Goal: Task Accomplishment & Management: Complete application form

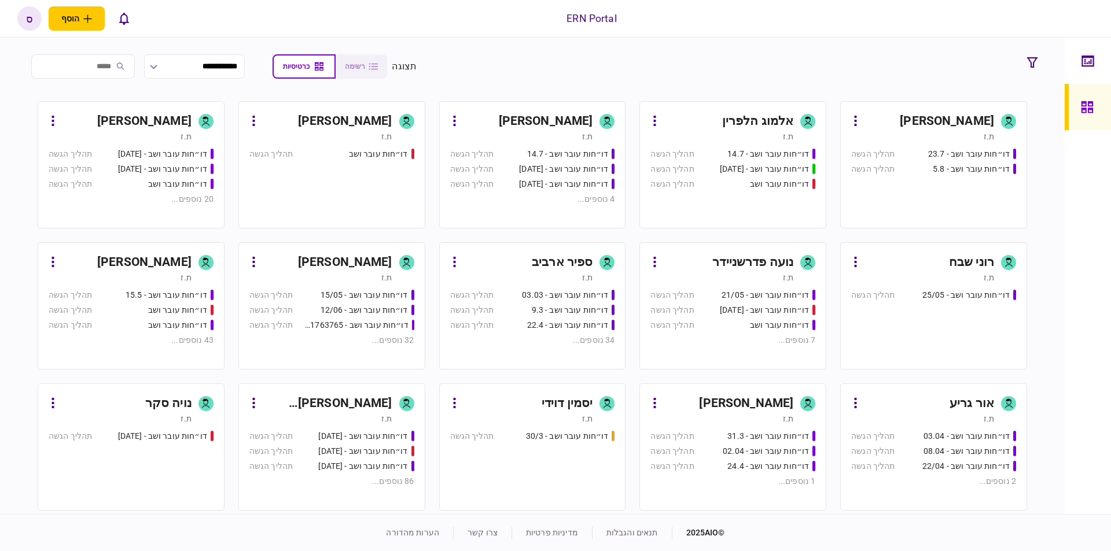
click at [109, 71] on input "search" at bounding box center [83, 66] width 104 height 24
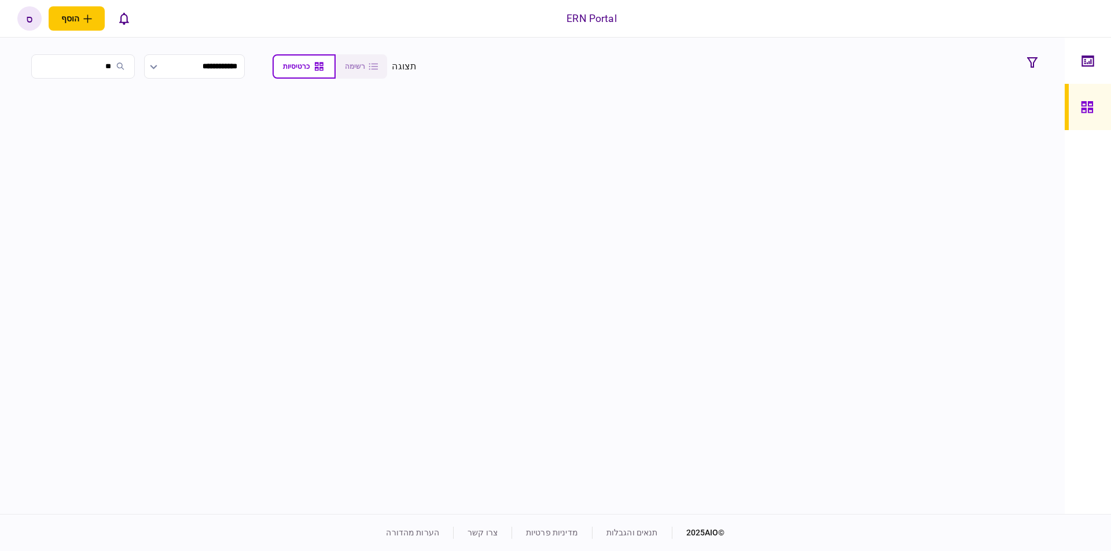
type input "*"
type input "****"
click at [949, 119] on div "ספיר ארביב" at bounding box center [963, 121] width 61 height 19
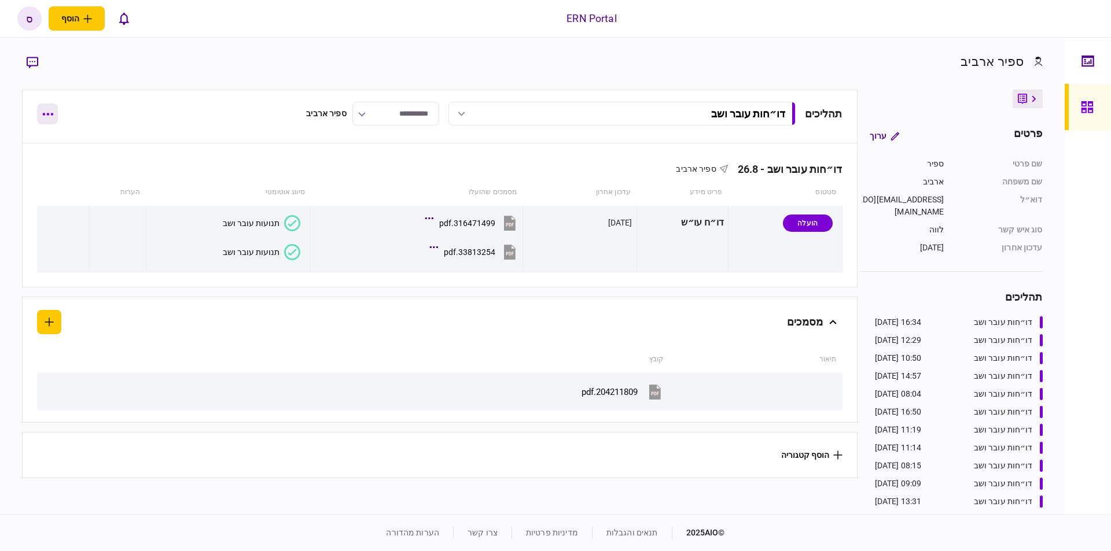
click at [53, 116] on button "button" at bounding box center [47, 114] width 21 height 21
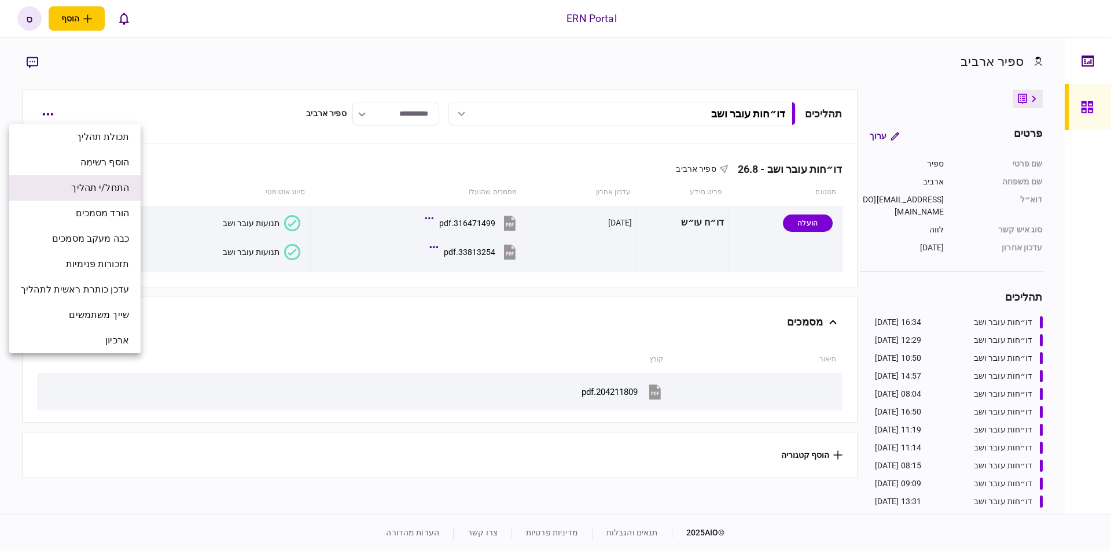
click at [115, 191] on span "התחל/י תהליך" at bounding box center [100, 188] width 58 height 14
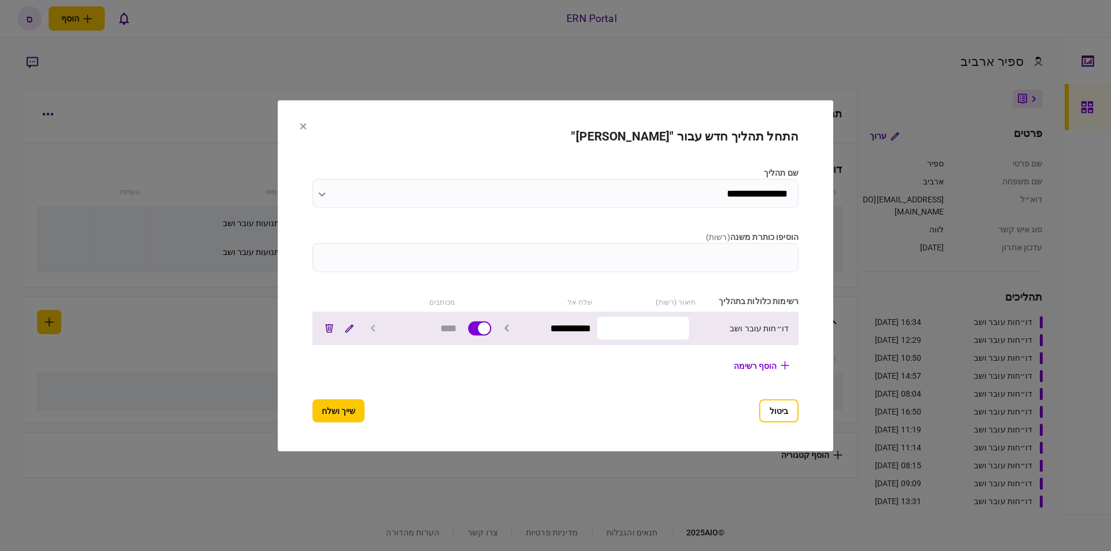
click at [677, 331] on input "text" at bounding box center [642, 328] width 93 height 24
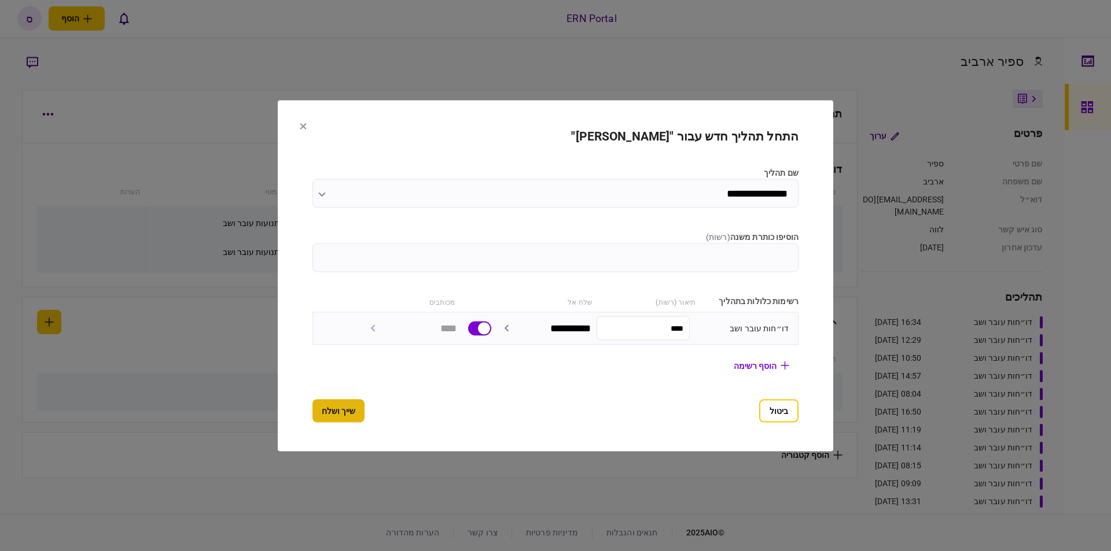
type input "****"
click at [312, 411] on button "שייך ושלח" at bounding box center [338, 410] width 52 height 23
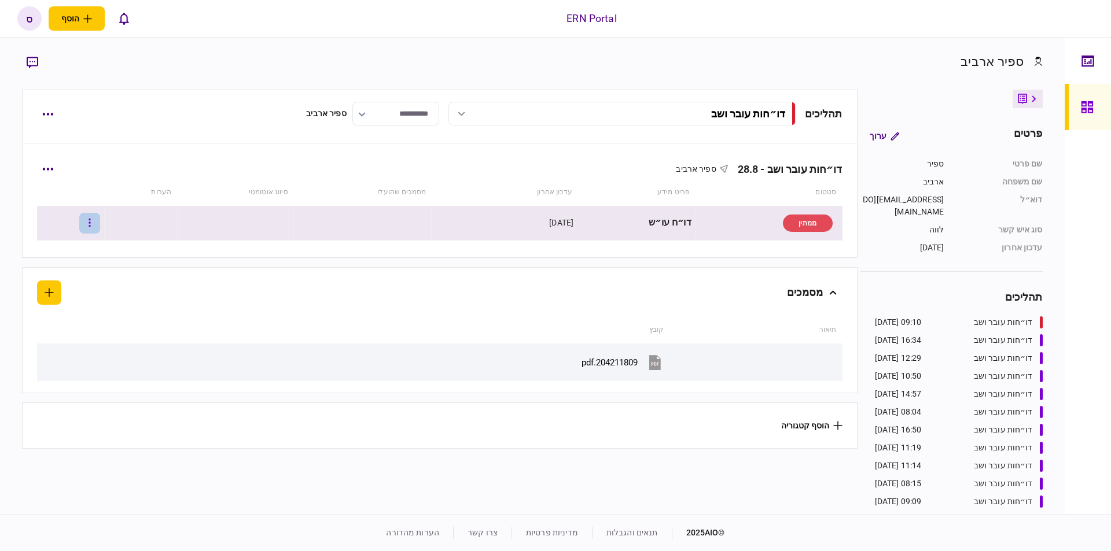
click at [100, 228] on button "button" at bounding box center [89, 223] width 21 height 21
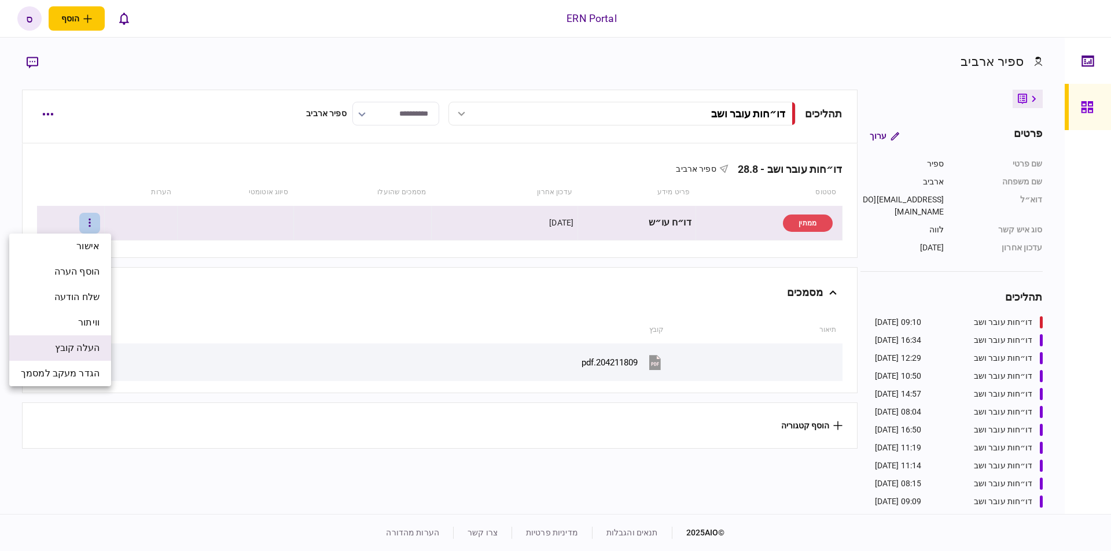
click at [66, 352] on span "העלה קובץ" at bounding box center [77, 348] width 45 height 14
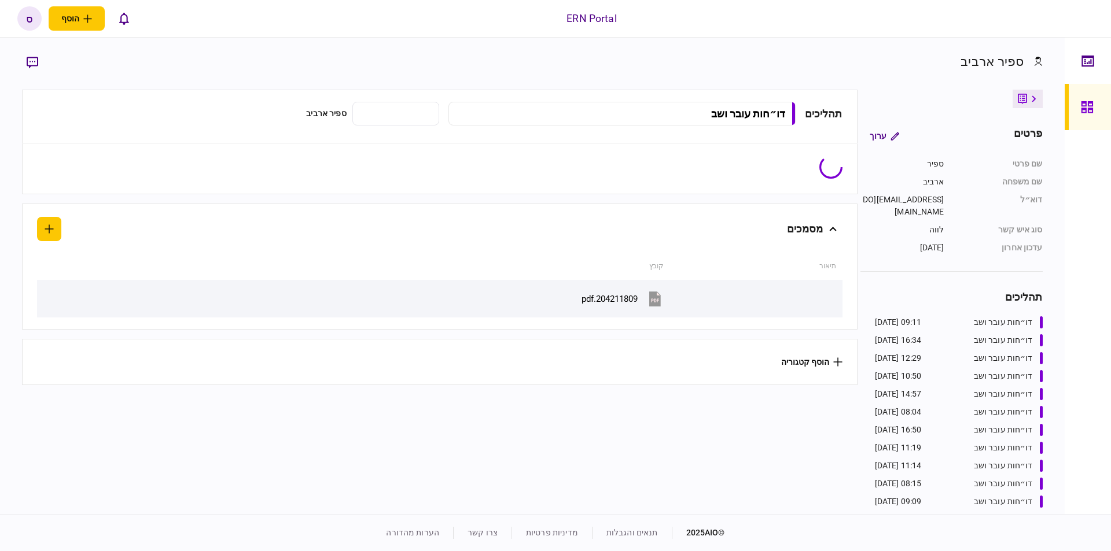
type input "**********"
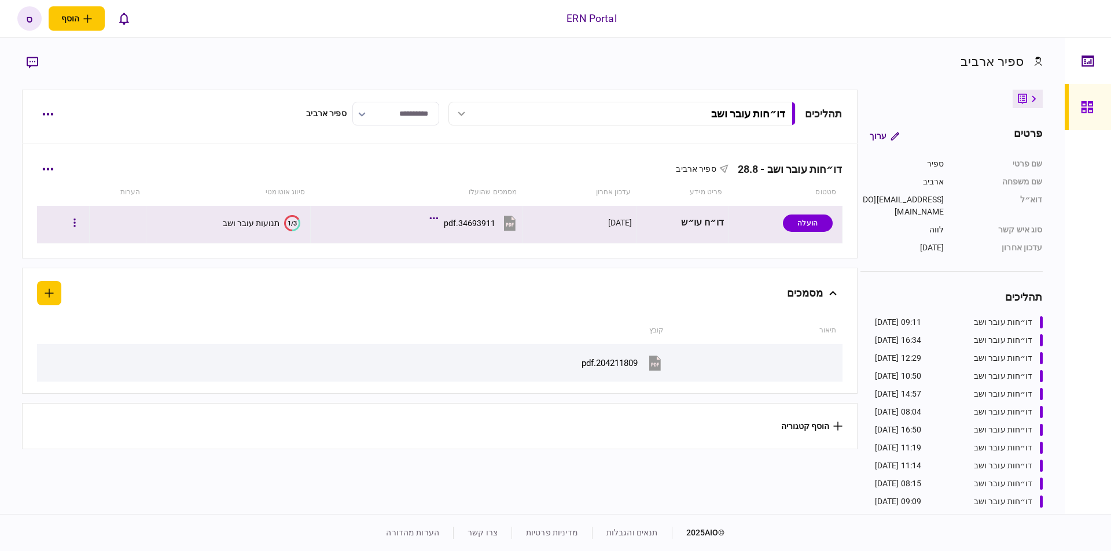
click at [255, 226] on div "תנועות עובר ושב" at bounding box center [251, 223] width 57 height 9
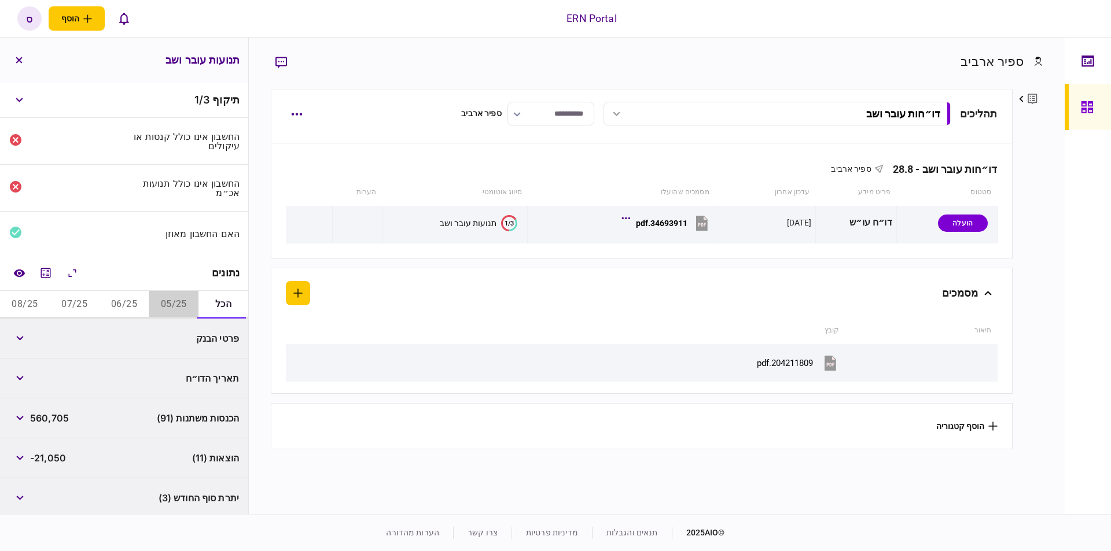
click at [163, 302] on button "05/25" at bounding box center [174, 305] width 50 height 28
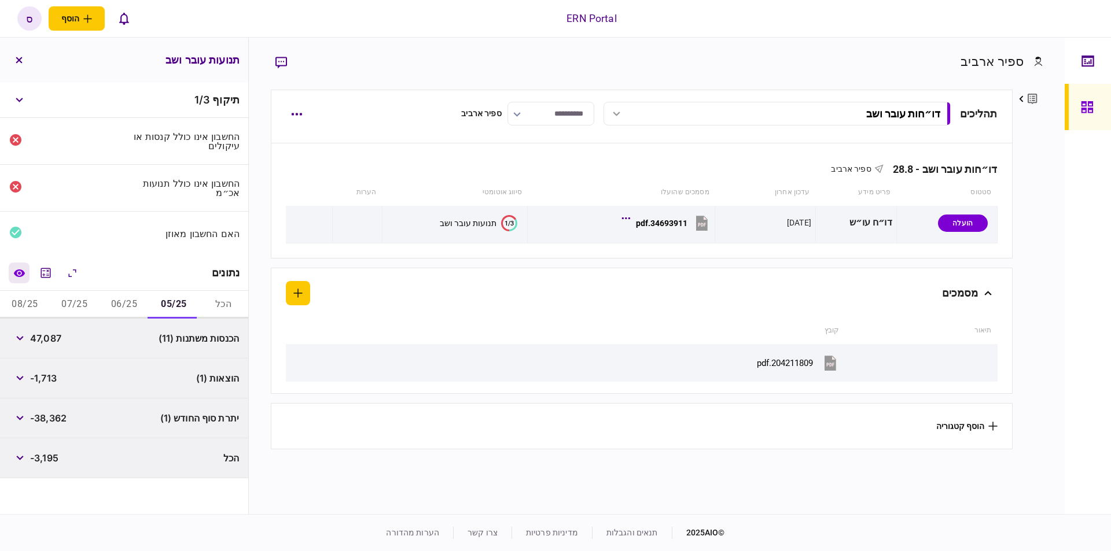
click at [21, 269] on icon "השוואה למסמך" at bounding box center [19, 273] width 12 height 9
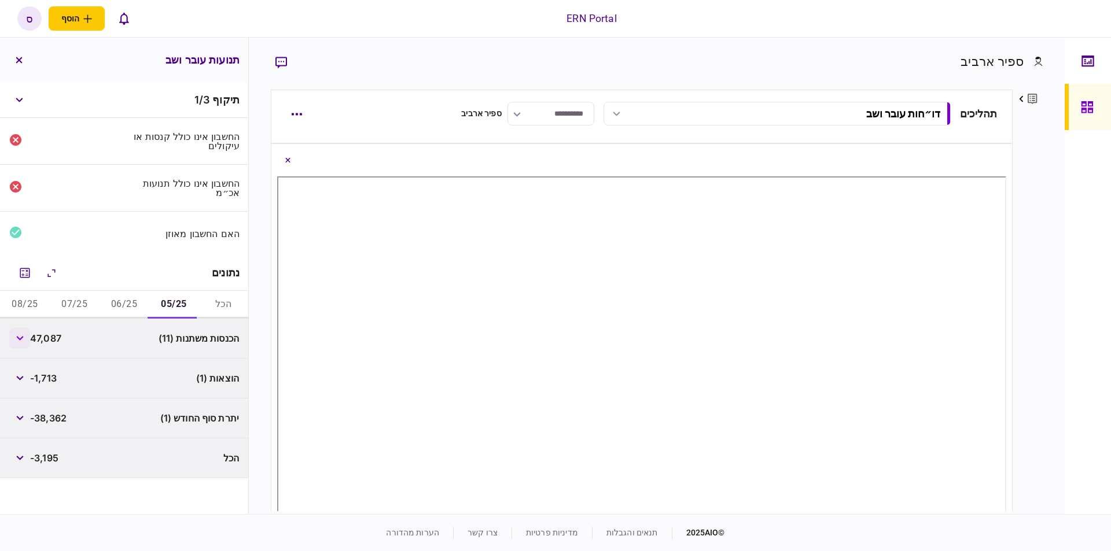
click at [26, 338] on button "button" at bounding box center [19, 338] width 21 height 21
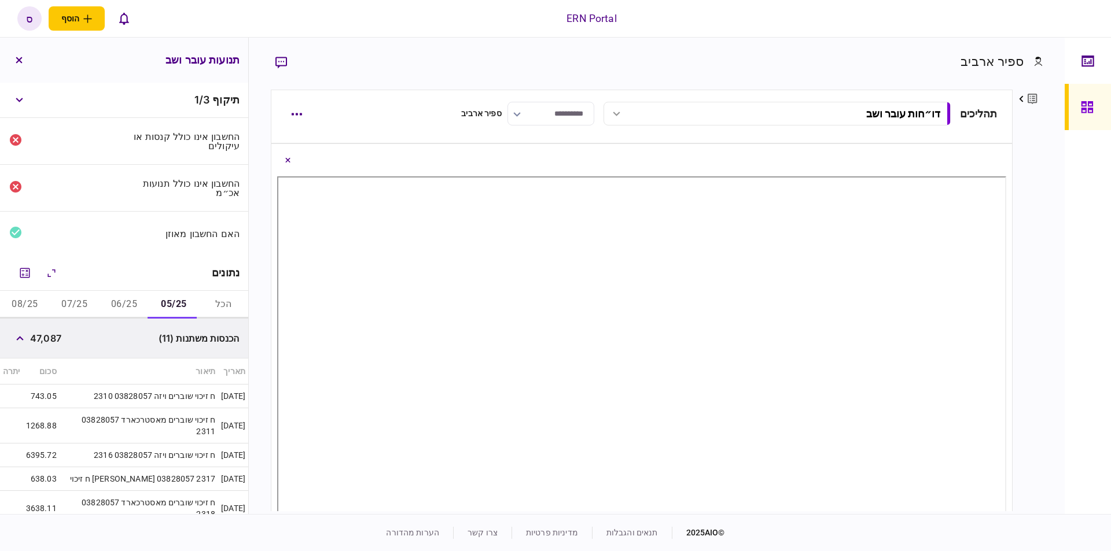
scroll to position [131, 0]
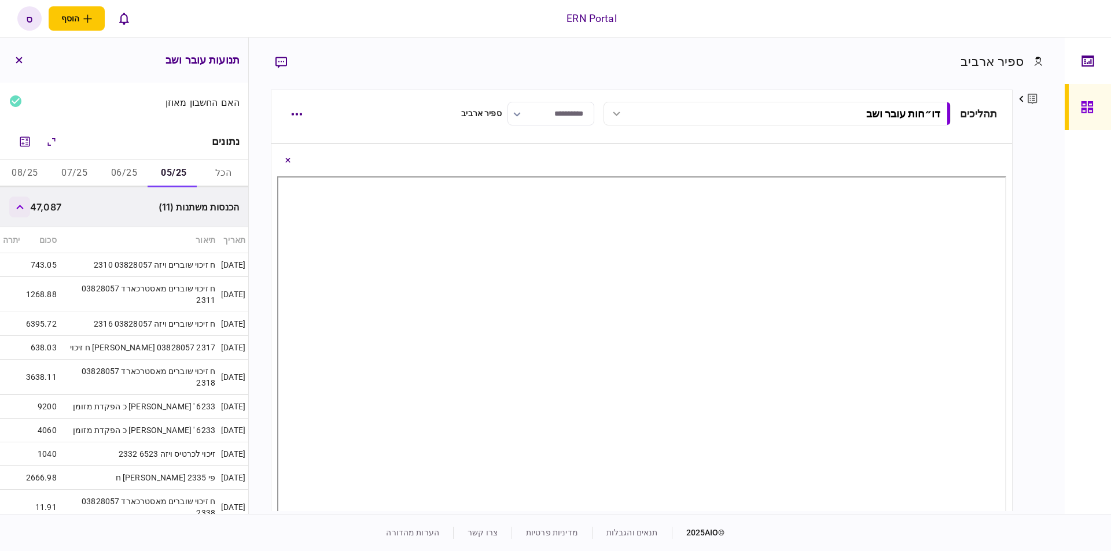
click at [26, 206] on button "button" at bounding box center [19, 207] width 21 height 21
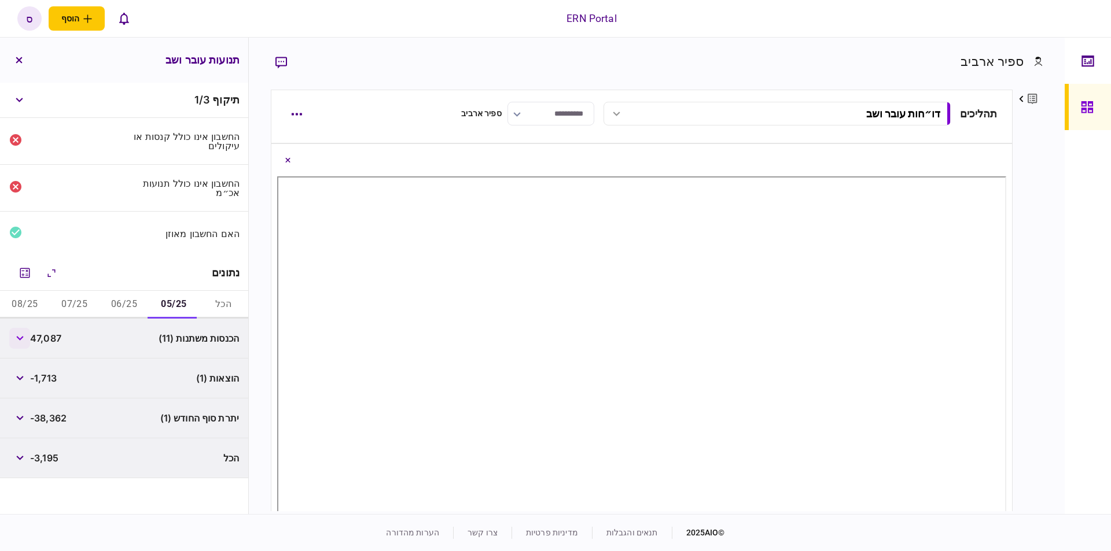
scroll to position [0, 0]
click at [84, 299] on button "07/25" at bounding box center [75, 305] width 50 height 28
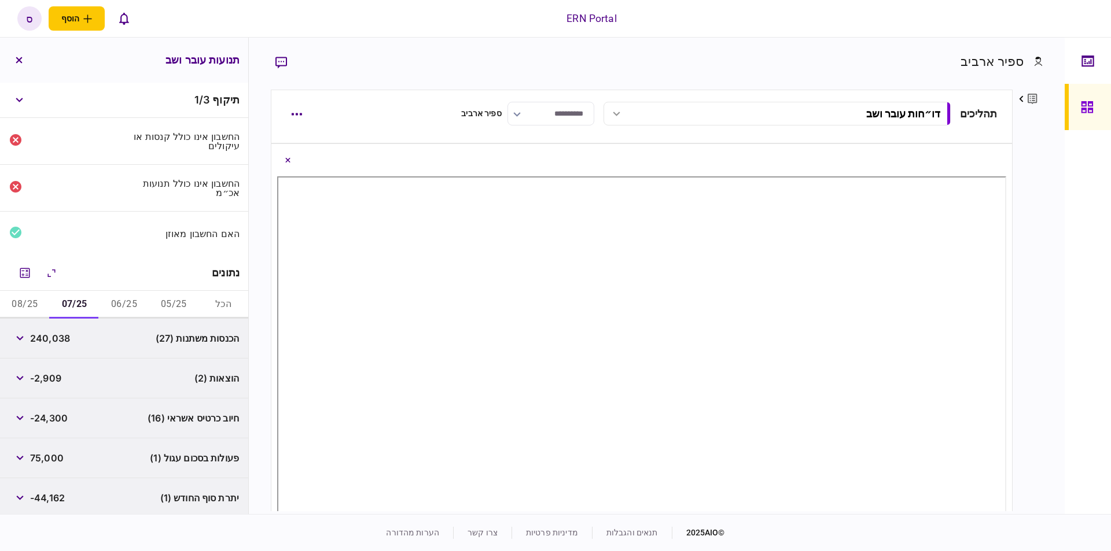
scroll to position [124, 0]
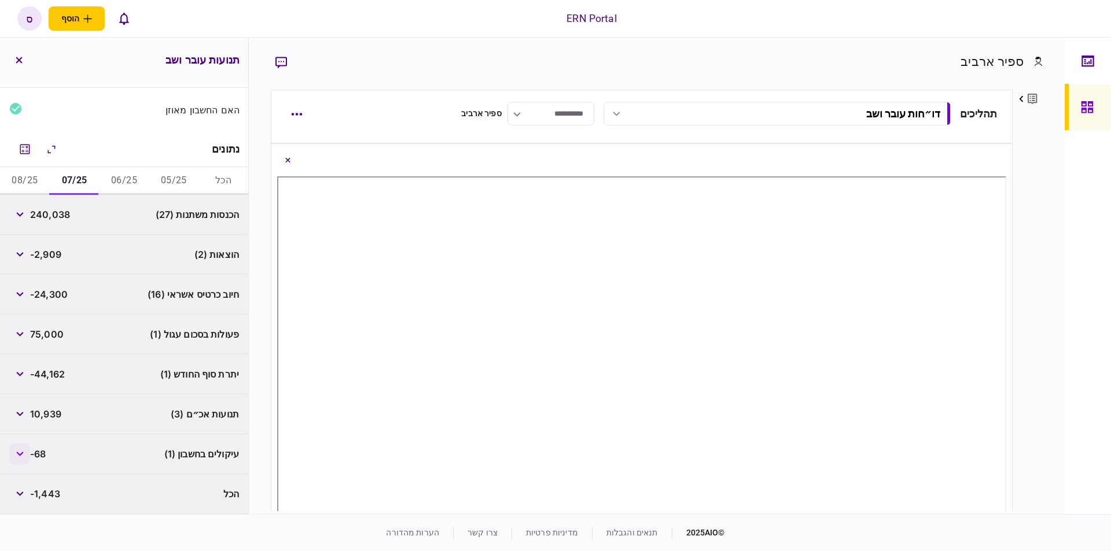
click at [27, 455] on button "button" at bounding box center [19, 454] width 21 height 21
click at [24, 418] on button "button" at bounding box center [19, 414] width 21 height 21
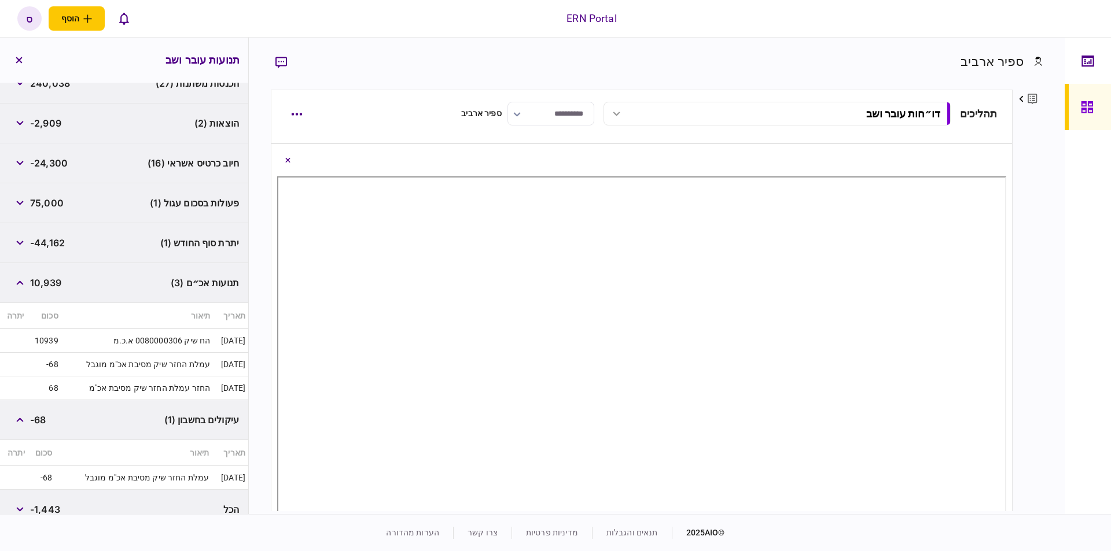
scroll to position [82, 0]
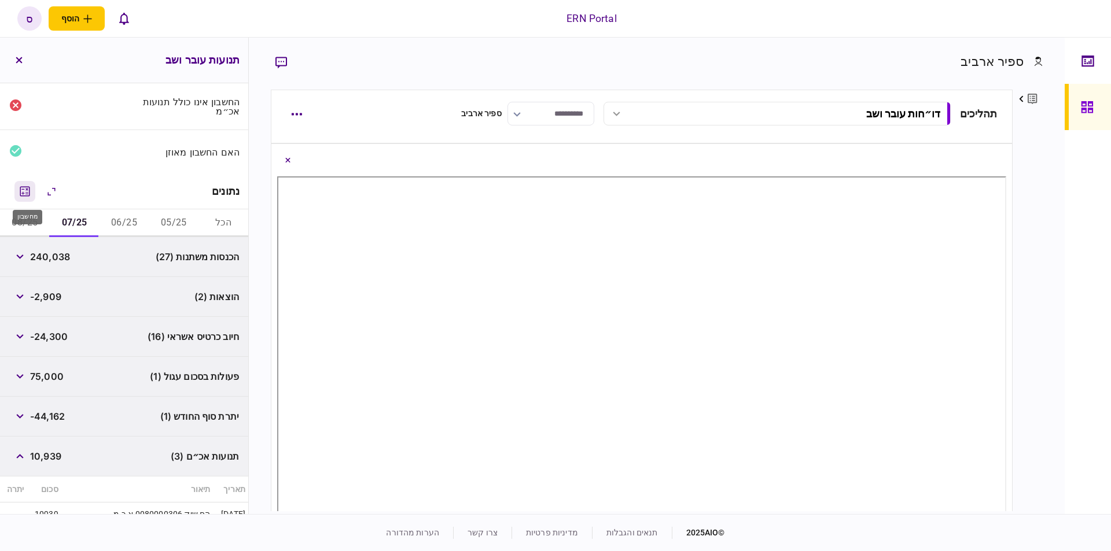
click at [28, 195] on icon "מחשבון" at bounding box center [25, 192] width 14 height 14
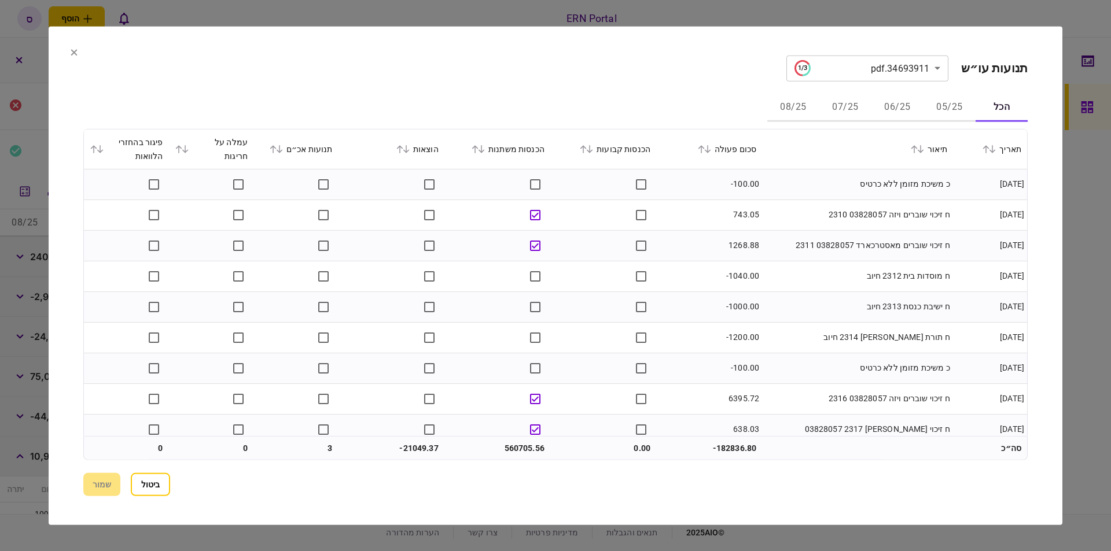
click at [939, 109] on button "05/25" at bounding box center [949, 108] width 52 height 28
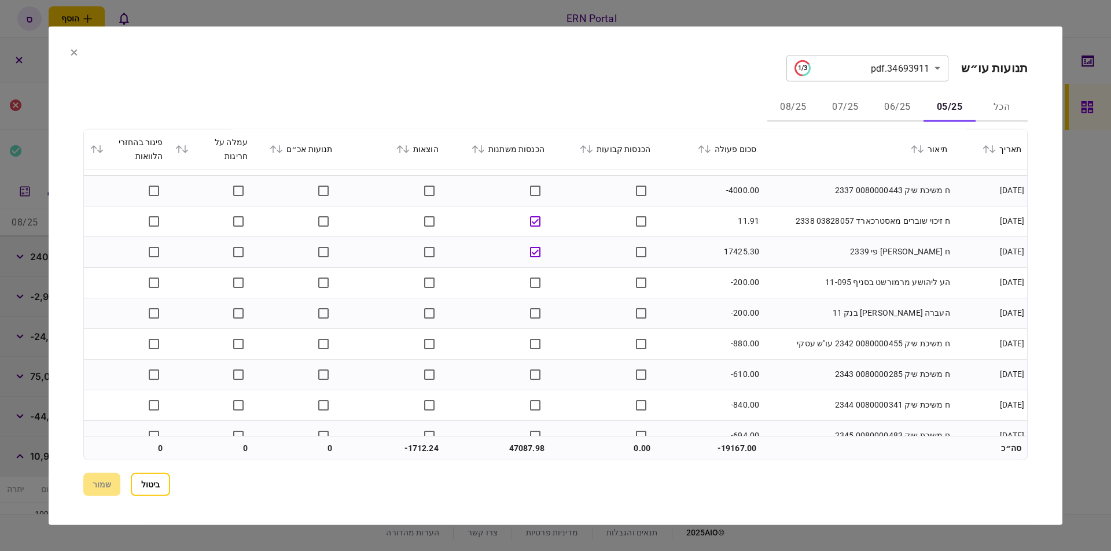
scroll to position [899, 0]
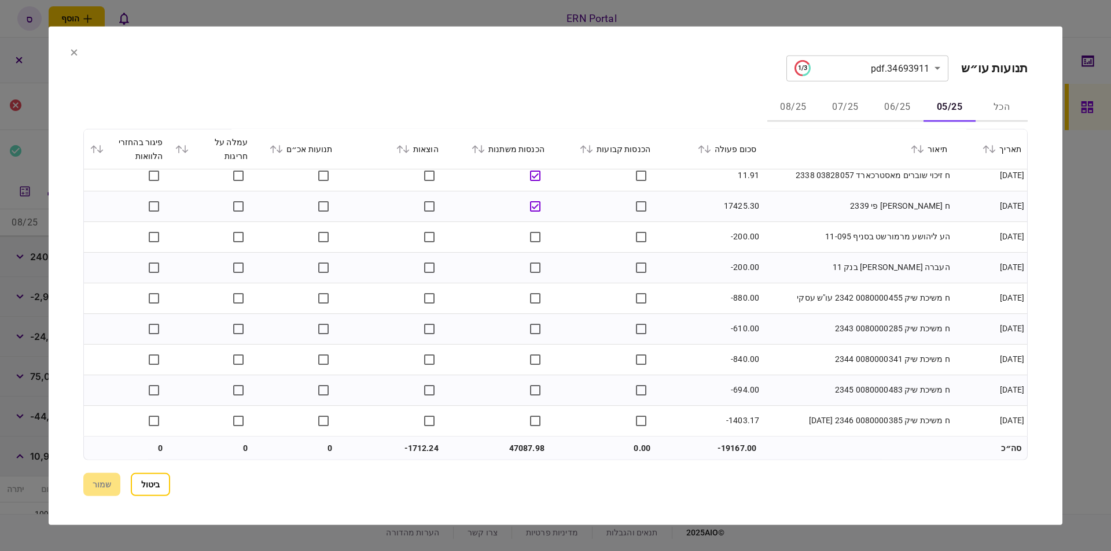
click at [894, 105] on button "06/25" at bounding box center [897, 108] width 52 height 28
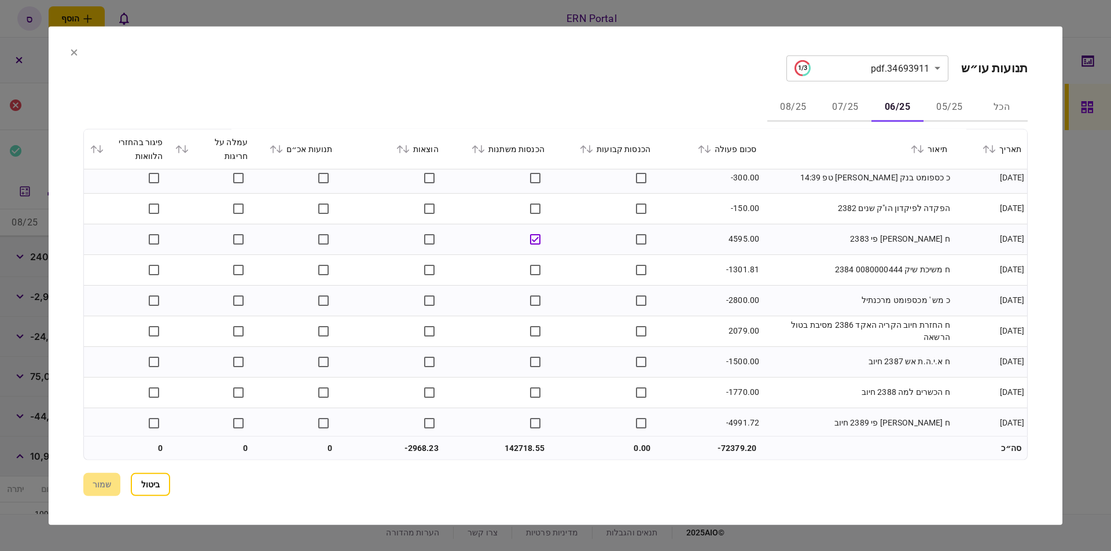
scroll to position [1115, 0]
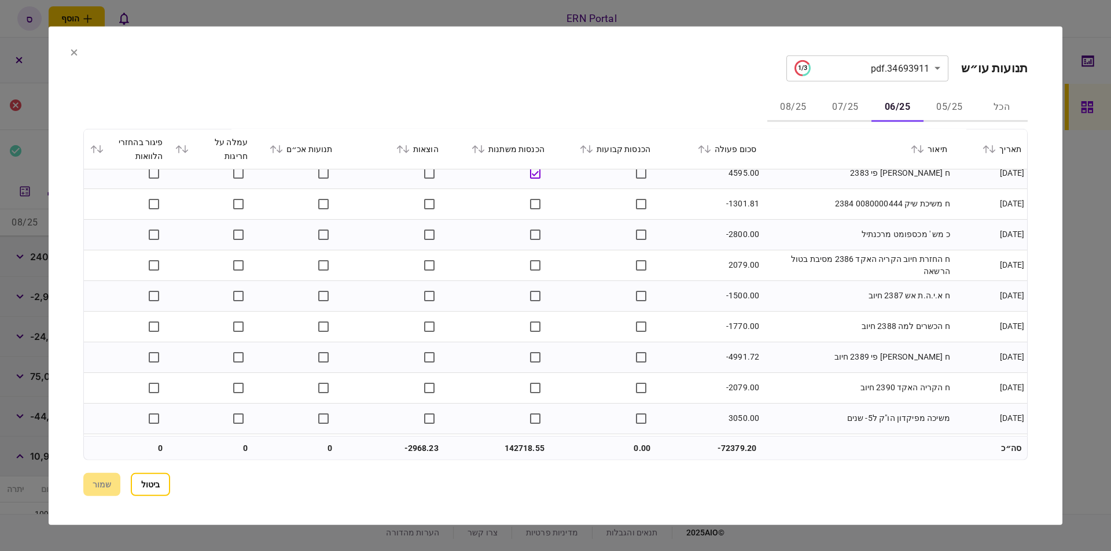
click at [938, 105] on button "05/25" at bounding box center [949, 108] width 52 height 28
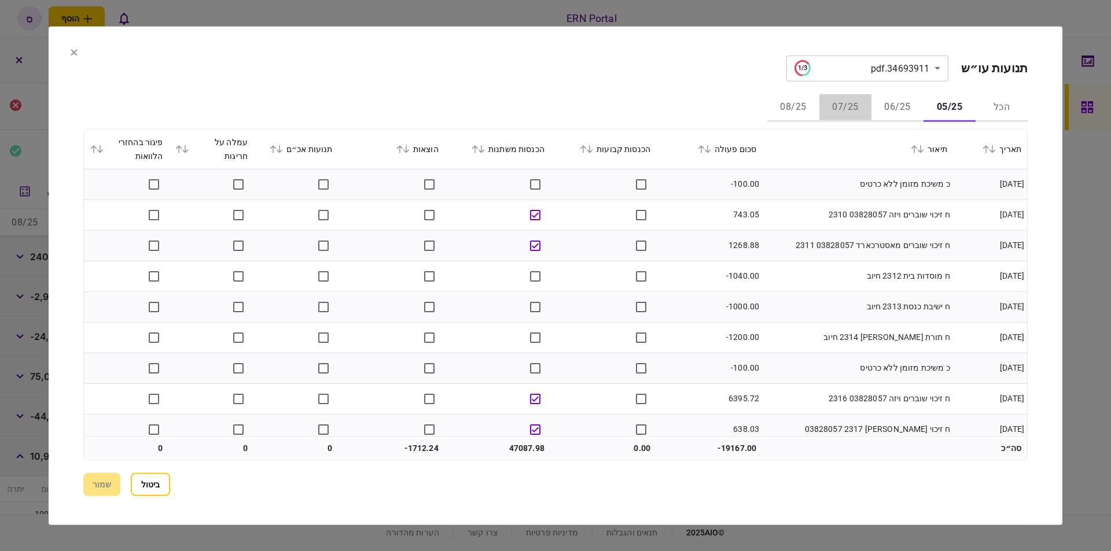
click at [850, 96] on button "07/25" at bounding box center [845, 108] width 52 height 28
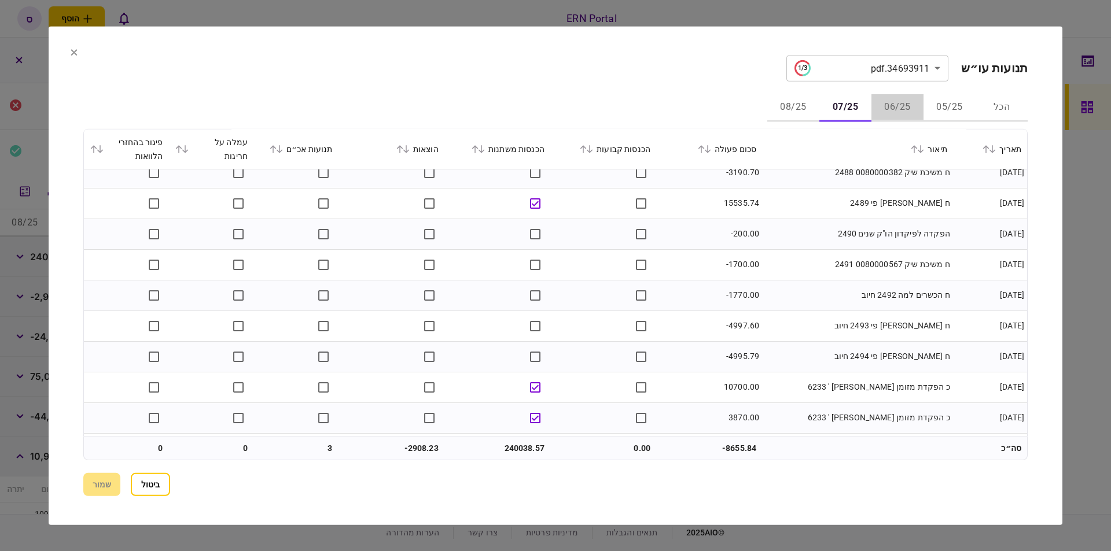
click at [890, 103] on button "06/25" at bounding box center [897, 108] width 52 height 28
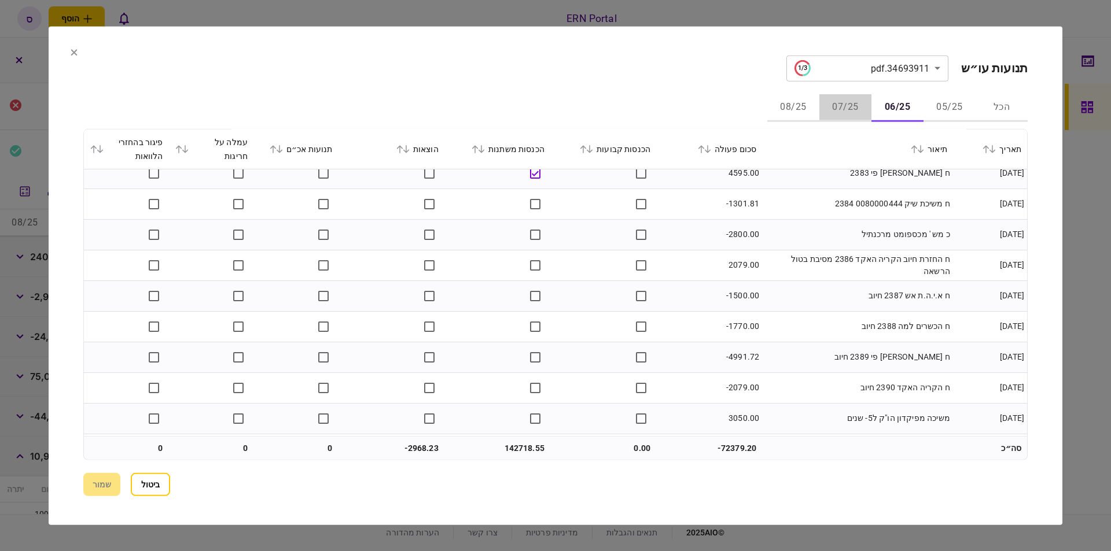
click at [850, 106] on button "07/25" at bounding box center [845, 108] width 52 height 28
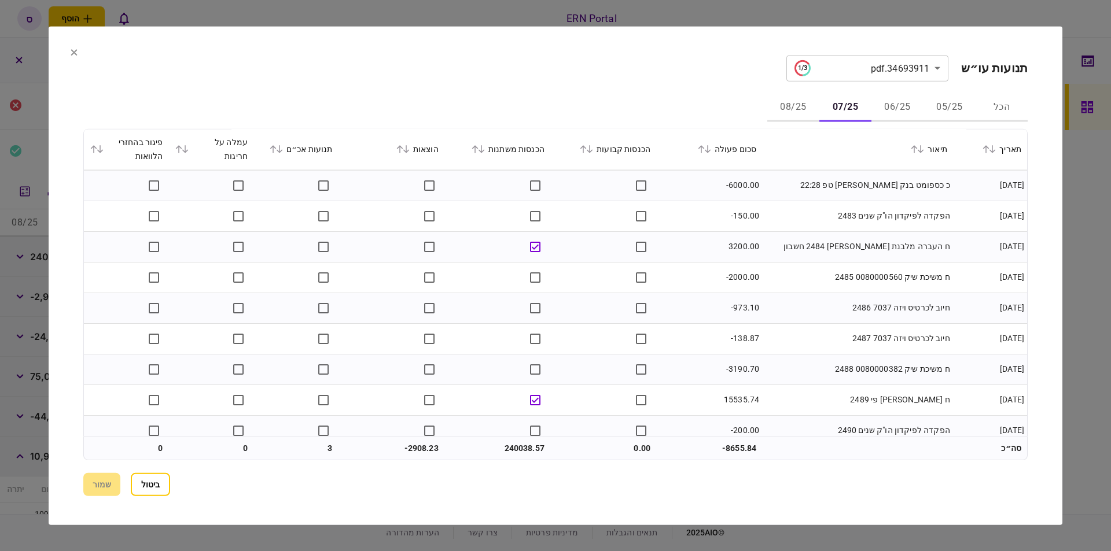
scroll to position [1180, 0]
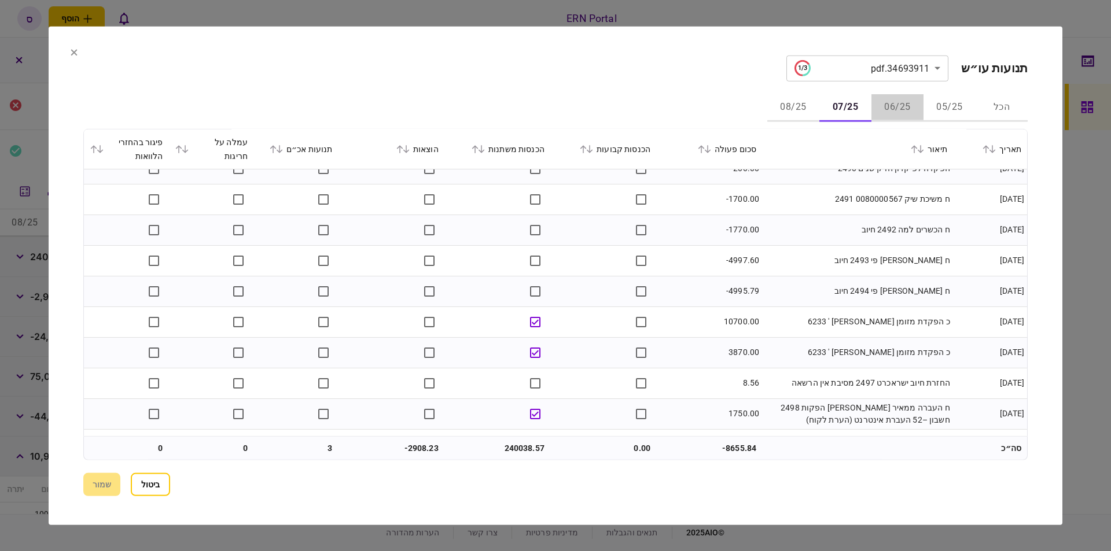
click at [901, 113] on button "06/25" at bounding box center [897, 108] width 52 height 28
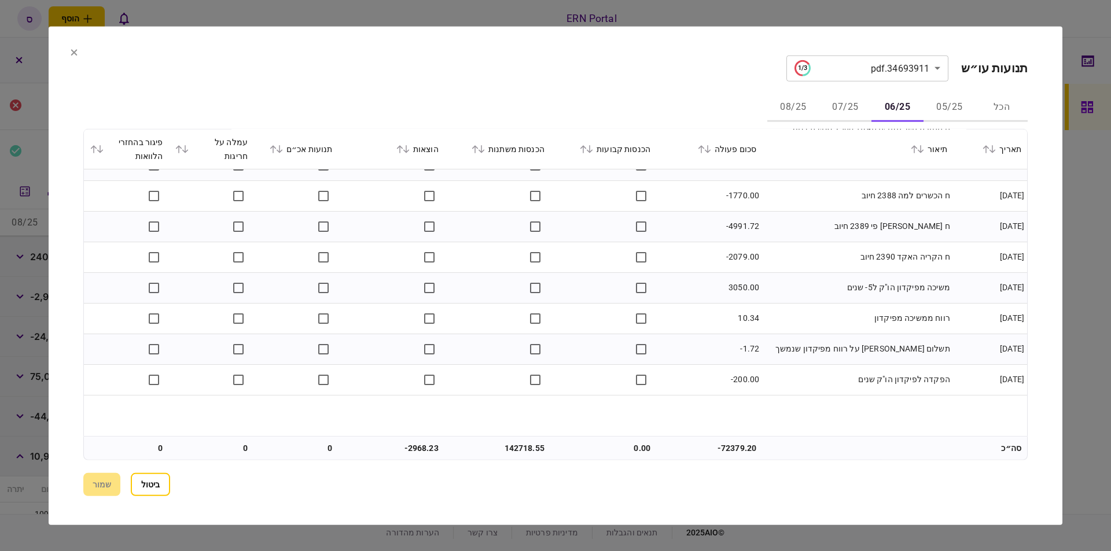
scroll to position [1187, 0]
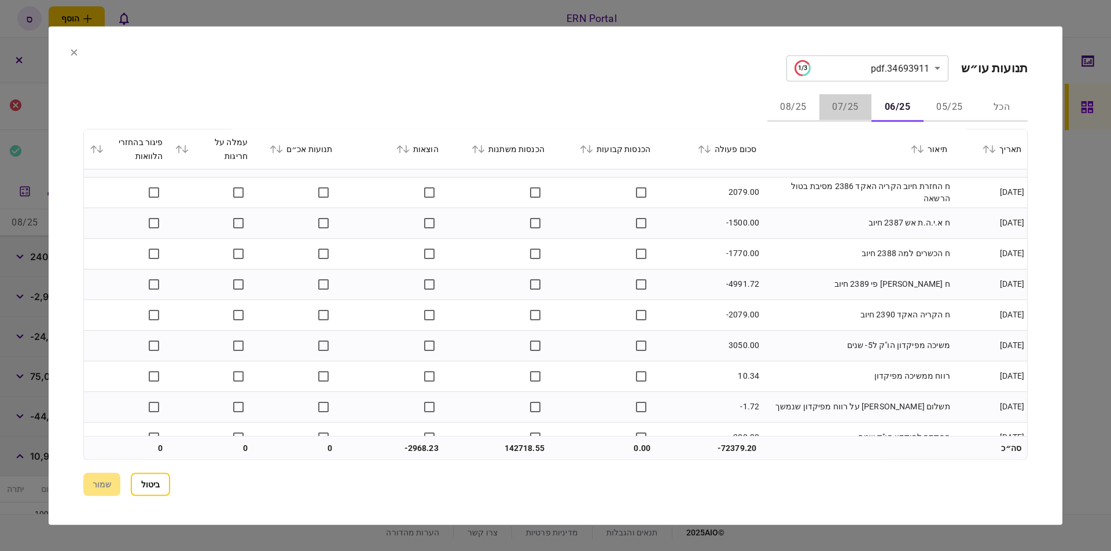
click at [836, 108] on button "07/25" at bounding box center [845, 108] width 52 height 28
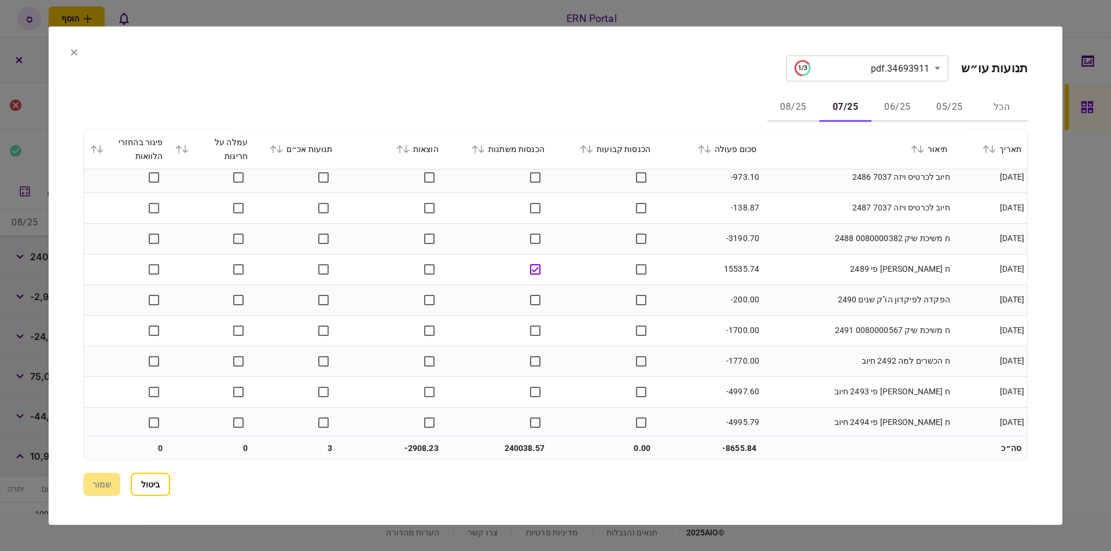
scroll to position [1115, 0]
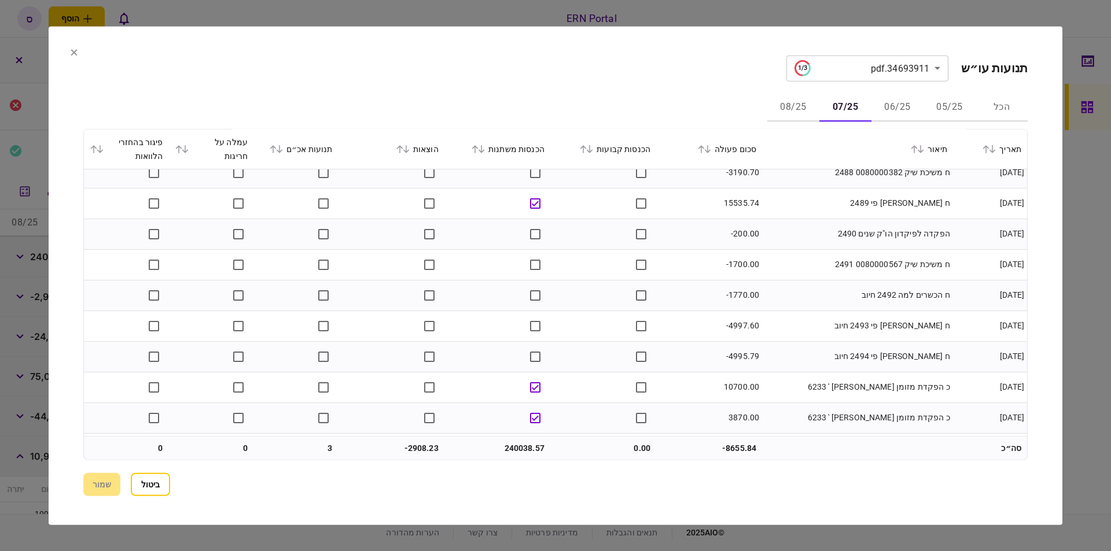
click at [905, 100] on button "06/25" at bounding box center [897, 108] width 52 height 28
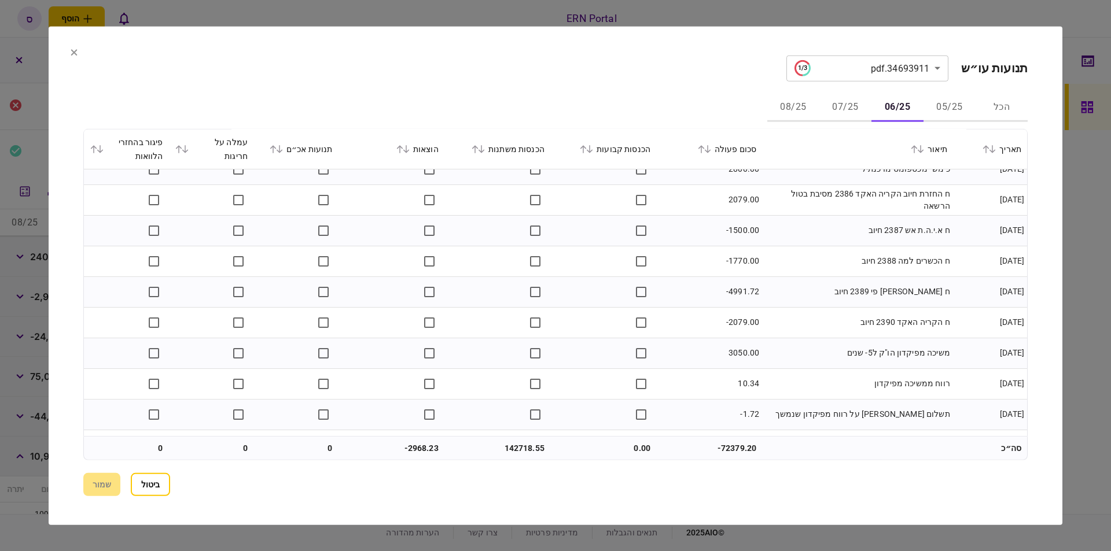
click at [803, 101] on button "08/25" at bounding box center [793, 108] width 52 height 28
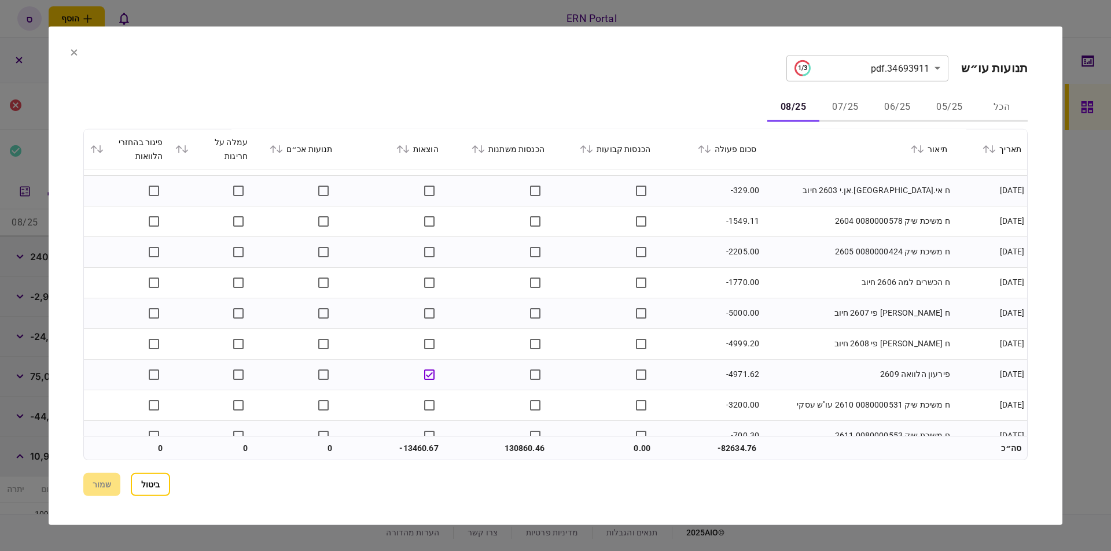
scroll to position [918, 0]
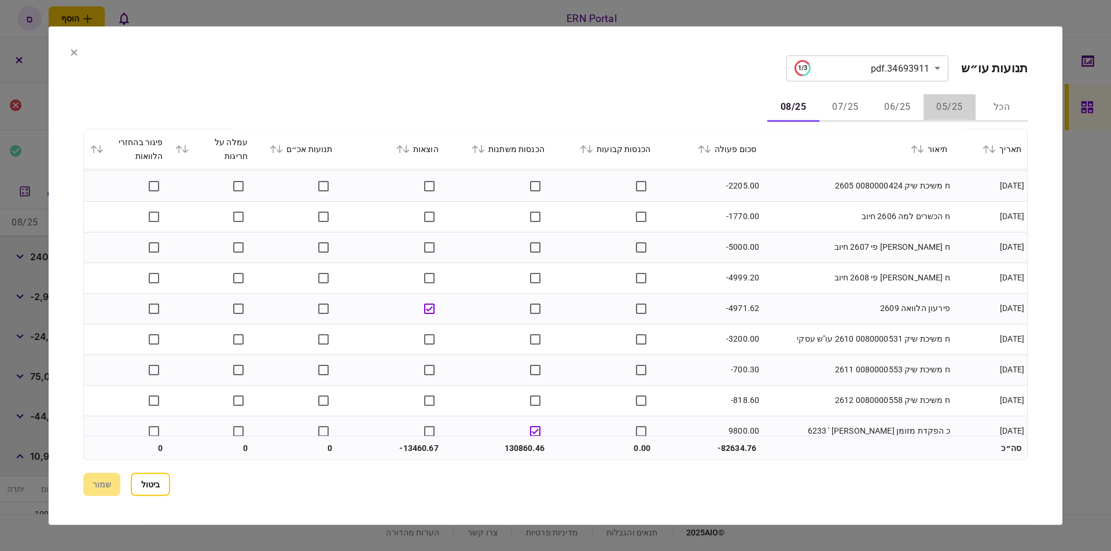
click at [930, 107] on button "05/25" at bounding box center [949, 108] width 52 height 28
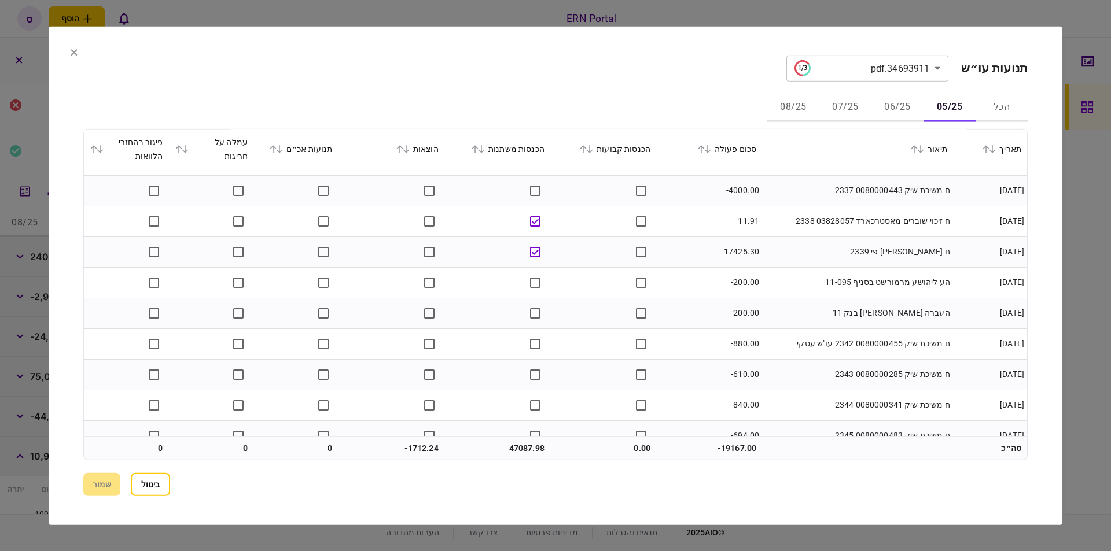
scroll to position [899, 0]
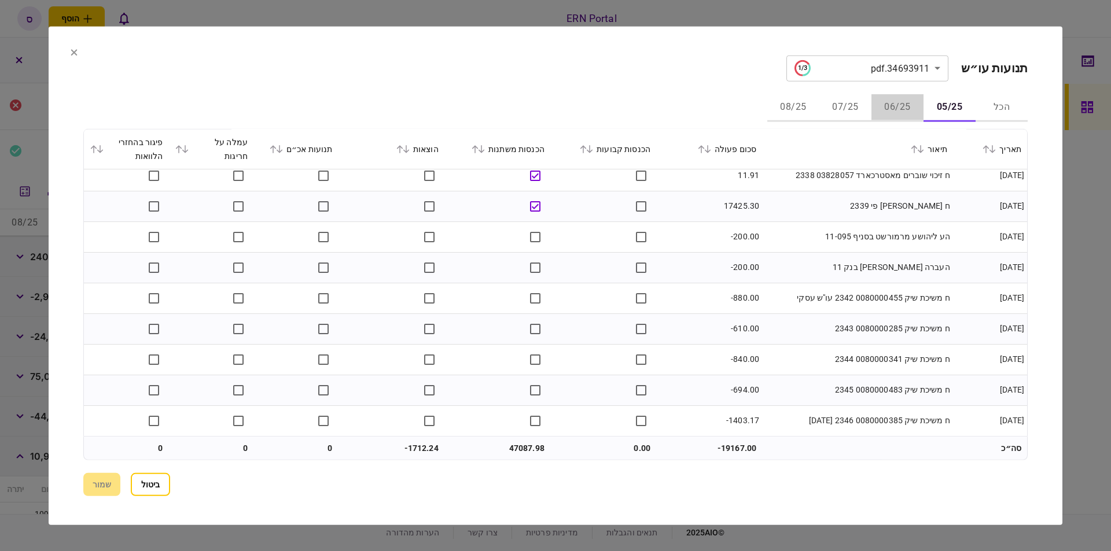
click at [904, 106] on button "06/25" at bounding box center [897, 108] width 52 height 28
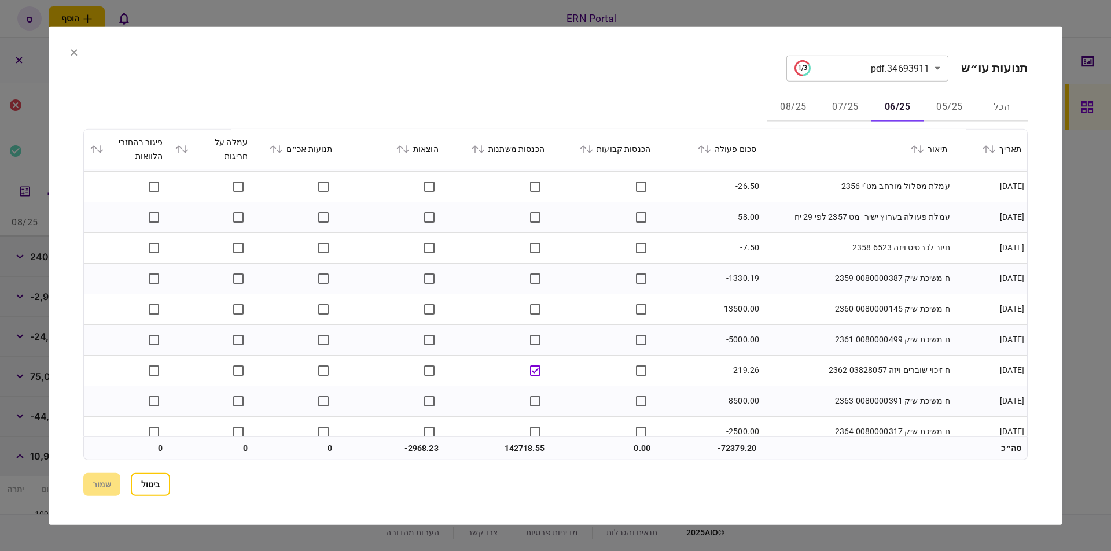
scroll to position [0, 0]
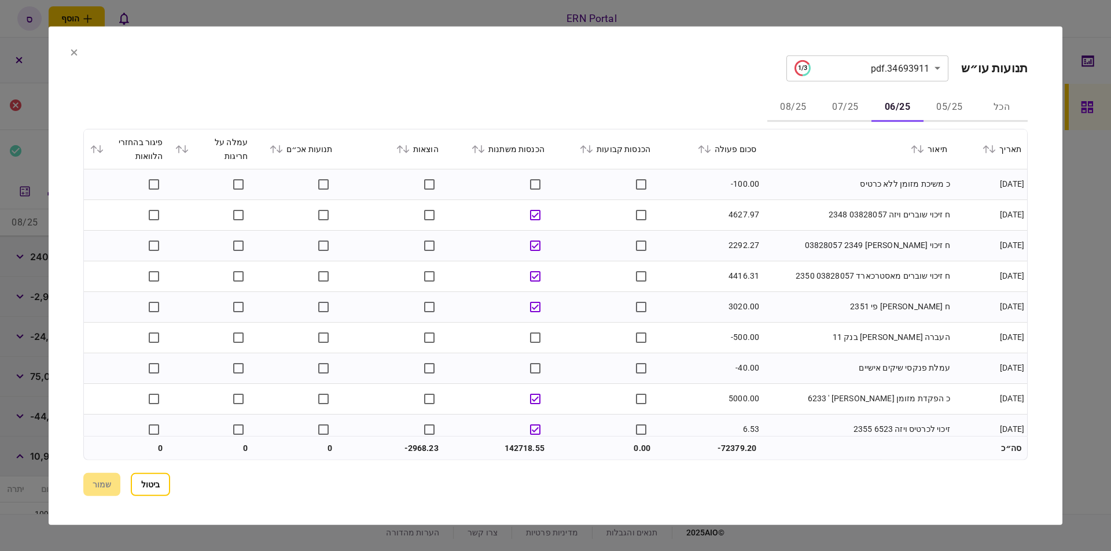
click at [943, 112] on button "05/25" at bounding box center [949, 108] width 52 height 28
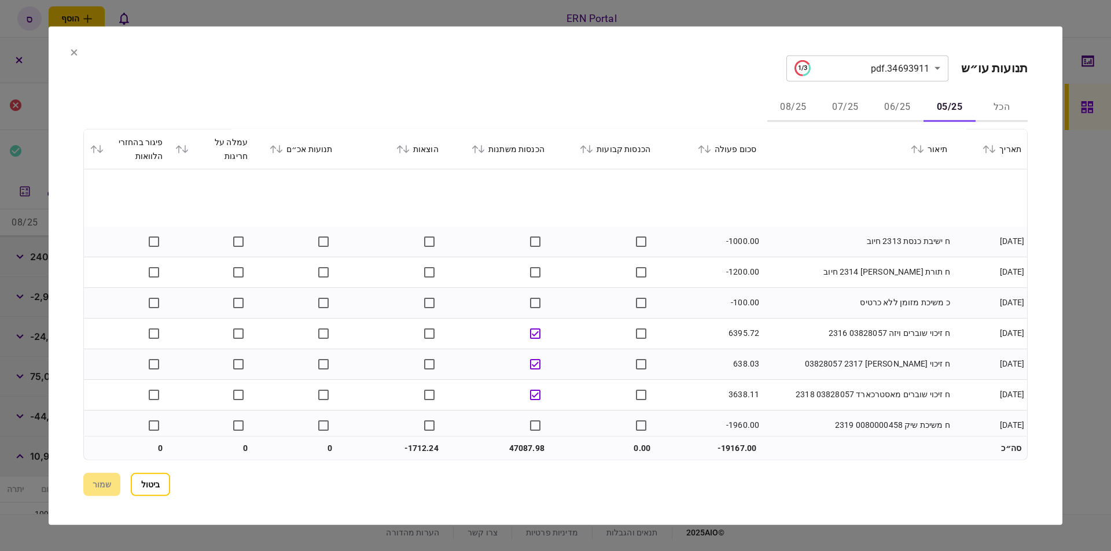
scroll to position [131, 0]
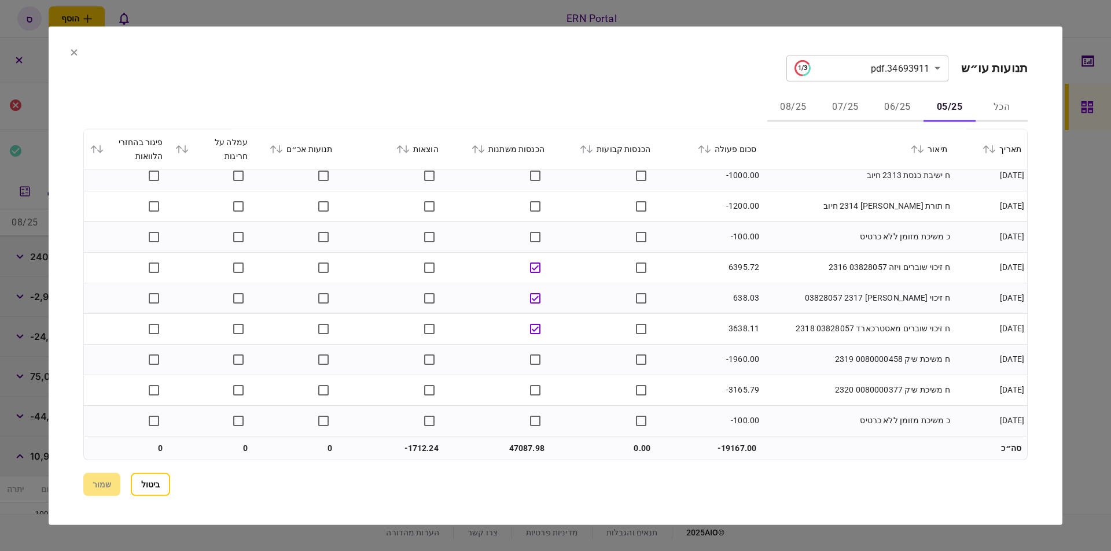
click at [663, 493] on section "ביטול שמור" at bounding box center [555, 484] width 944 height 23
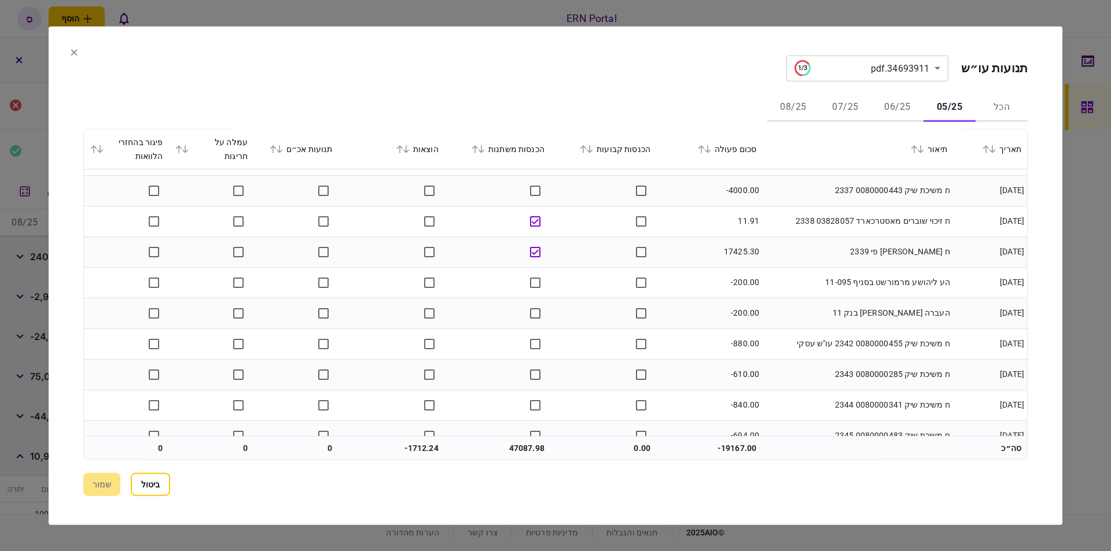
scroll to position [899, 0]
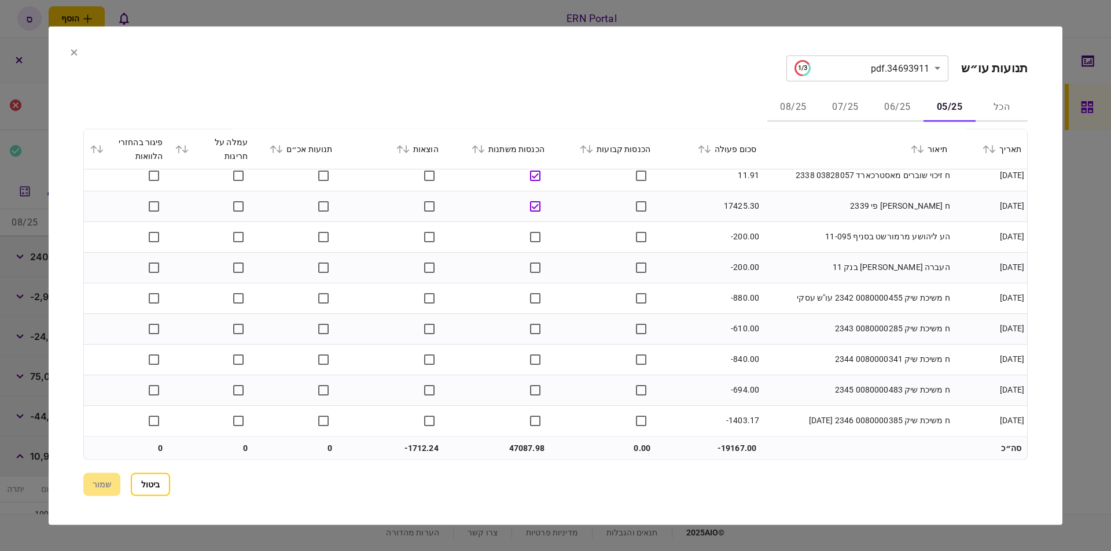
click at [901, 99] on button "06/25" at bounding box center [897, 108] width 52 height 28
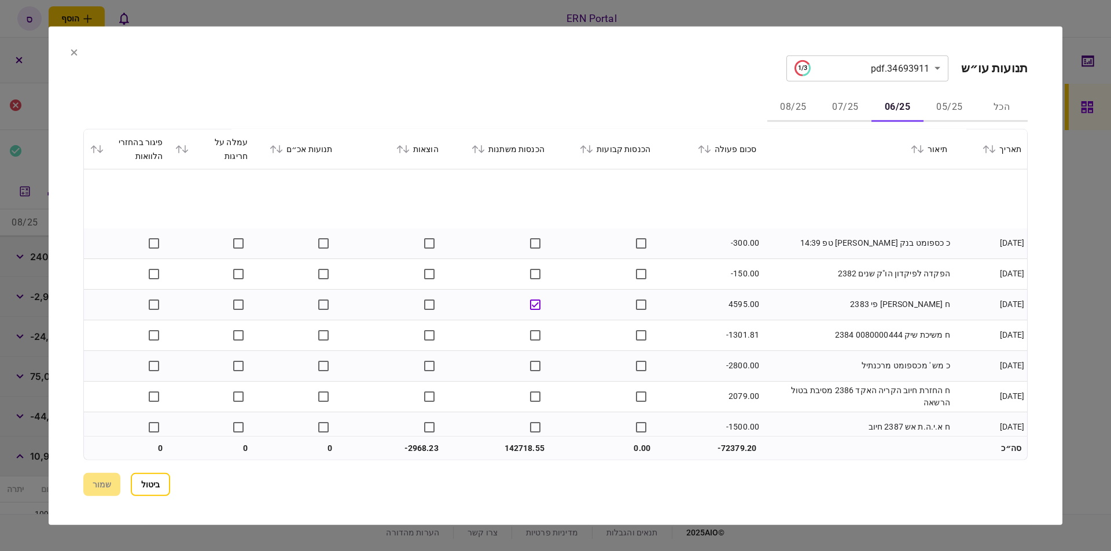
scroll to position [1049, 0]
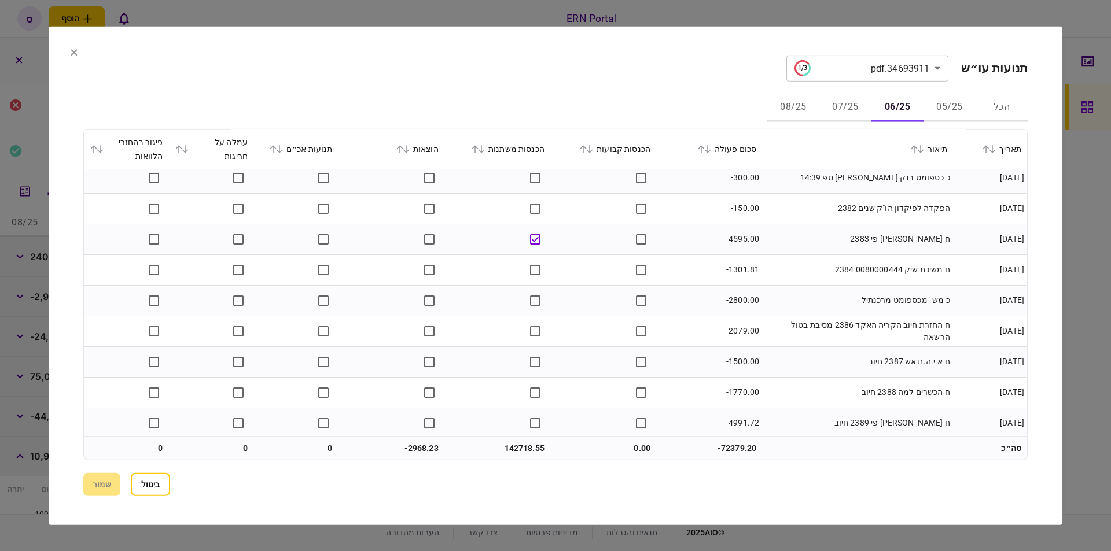
click at [858, 101] on button "07/25" at bounding box center [845, 108] width 52 height 28
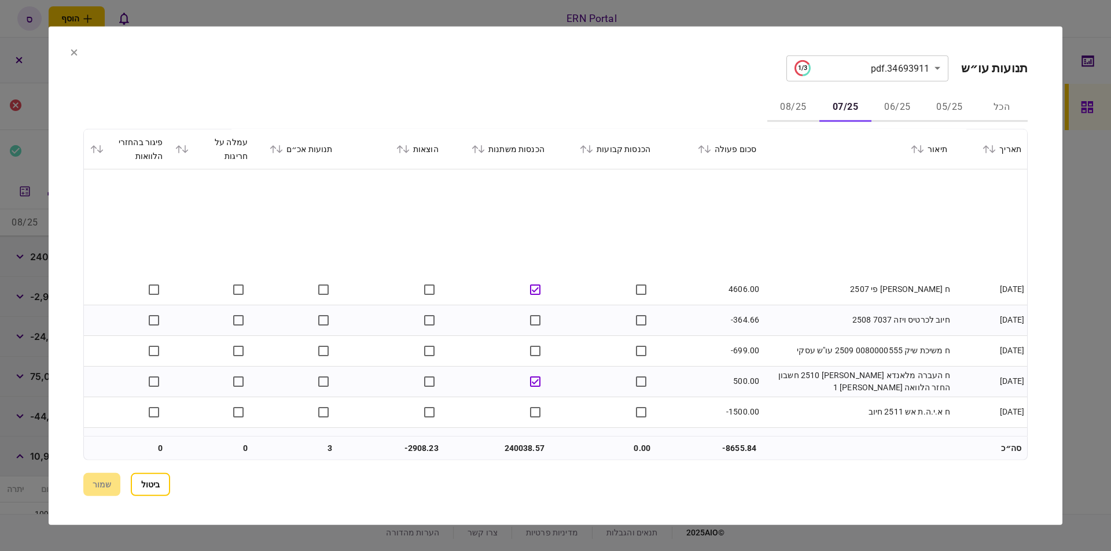
scroll to position [1712, 0]
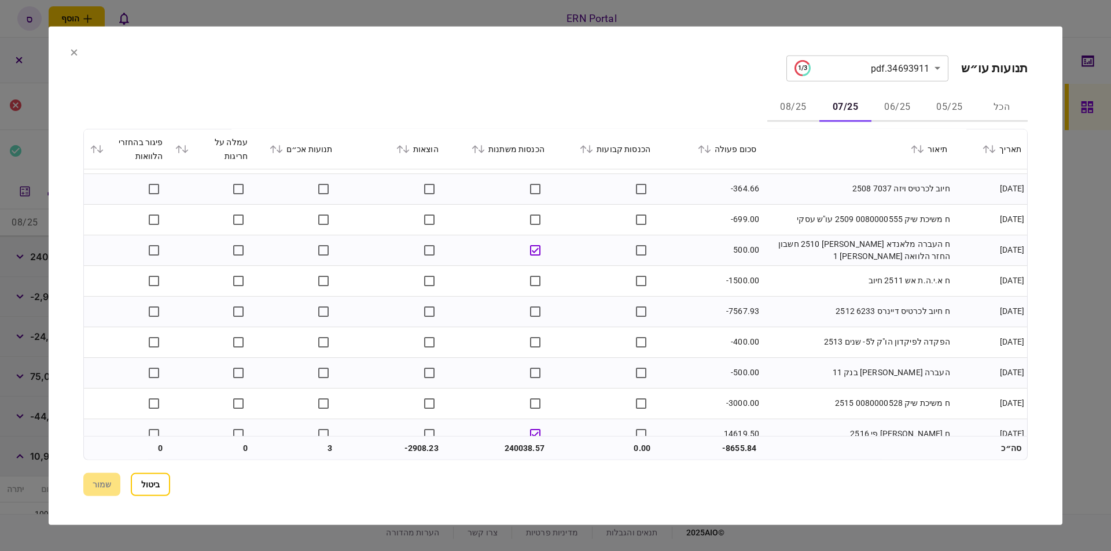
click at [894, 102] on button "06/25" at bounding box center [897, 108] width 52 height 28
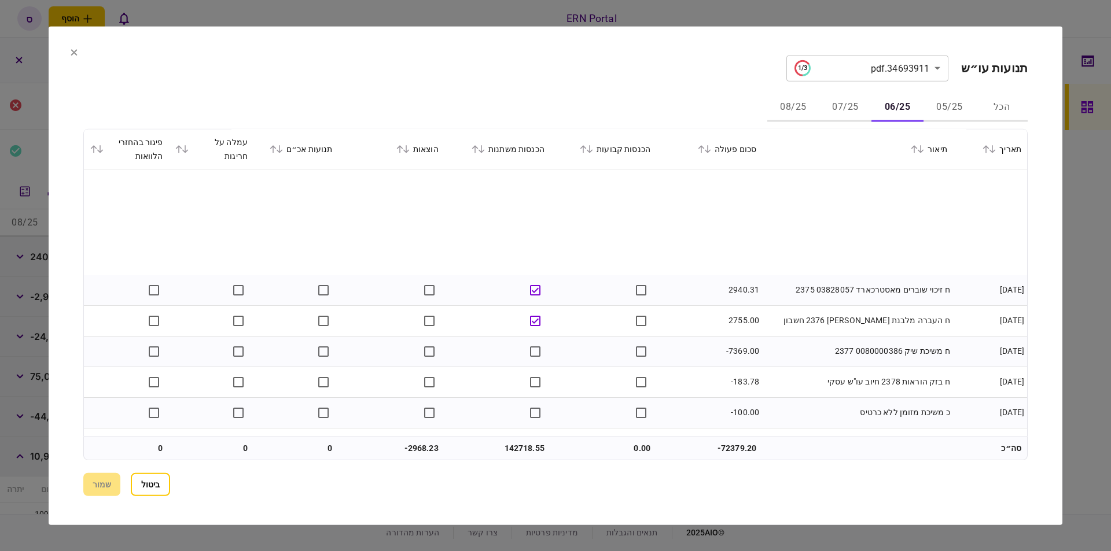
scroll to position [1080, 0]
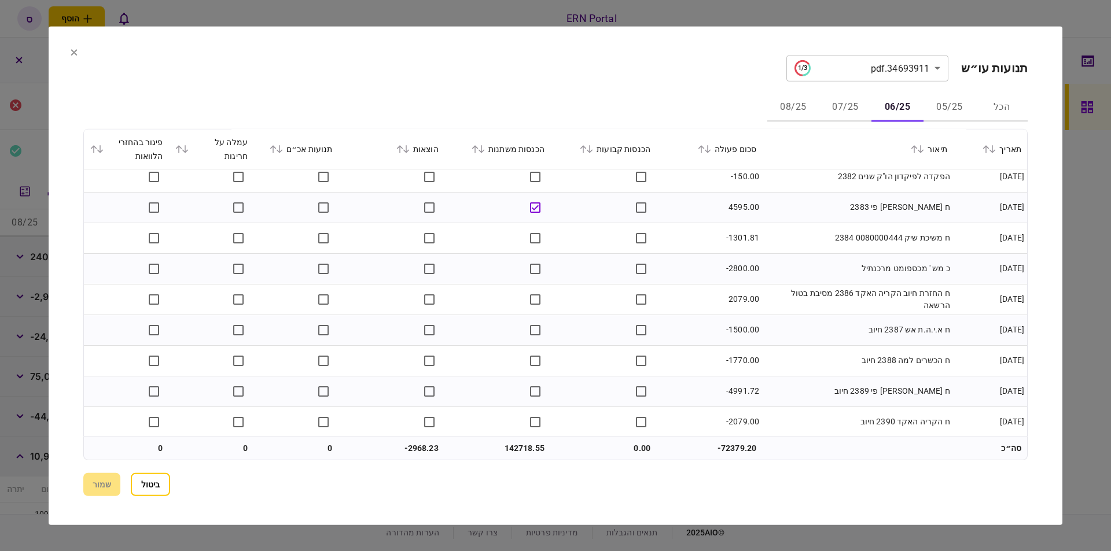
click at [847, 110] on button "07/25" at bounding box center [845, 108] width 52 height 28
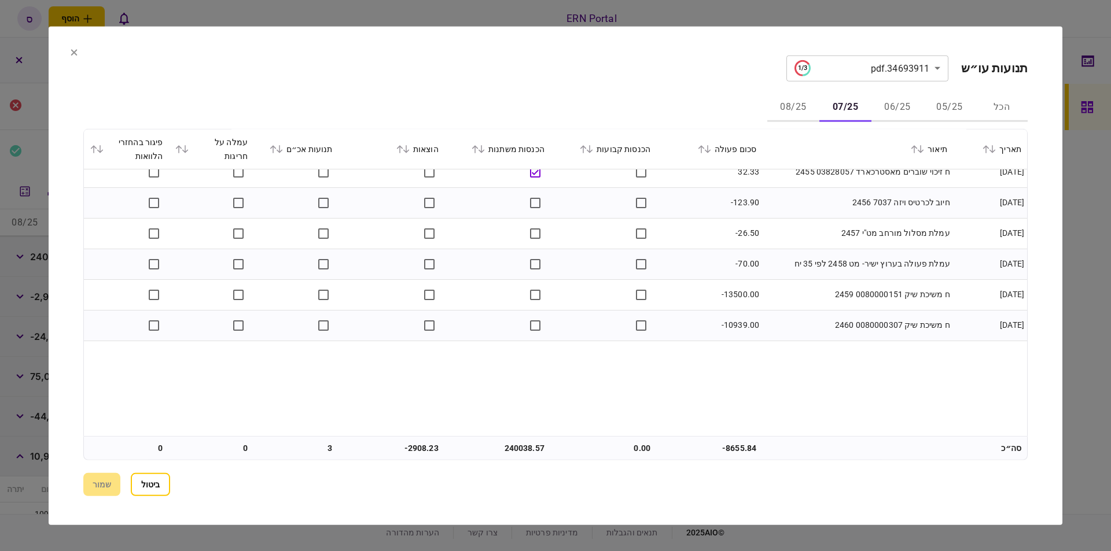
scroll to position [0, 0]
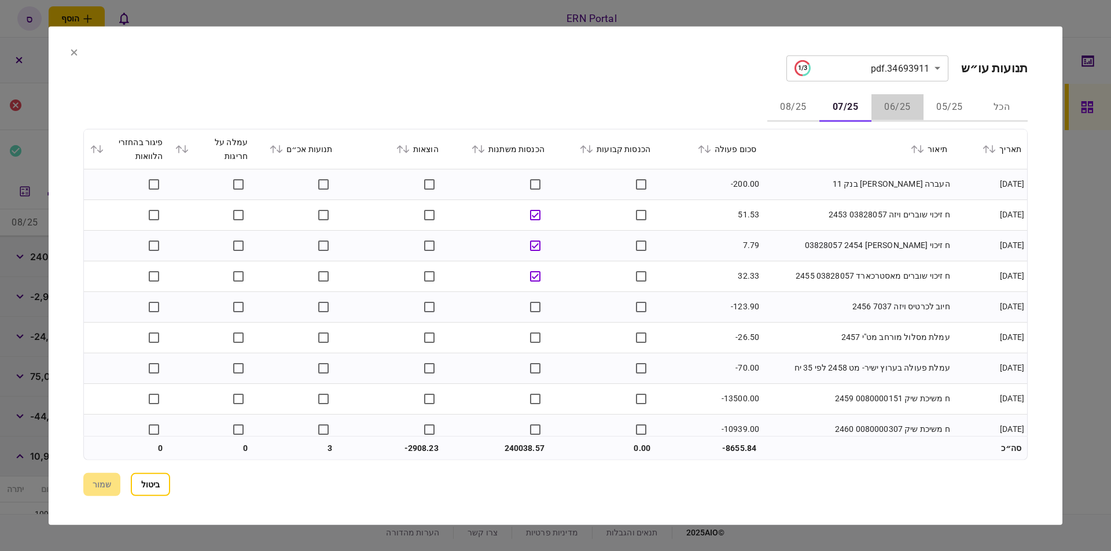
click at [901, 104] on button "06/25" at bounding box center [897, 108] width 52 height 28
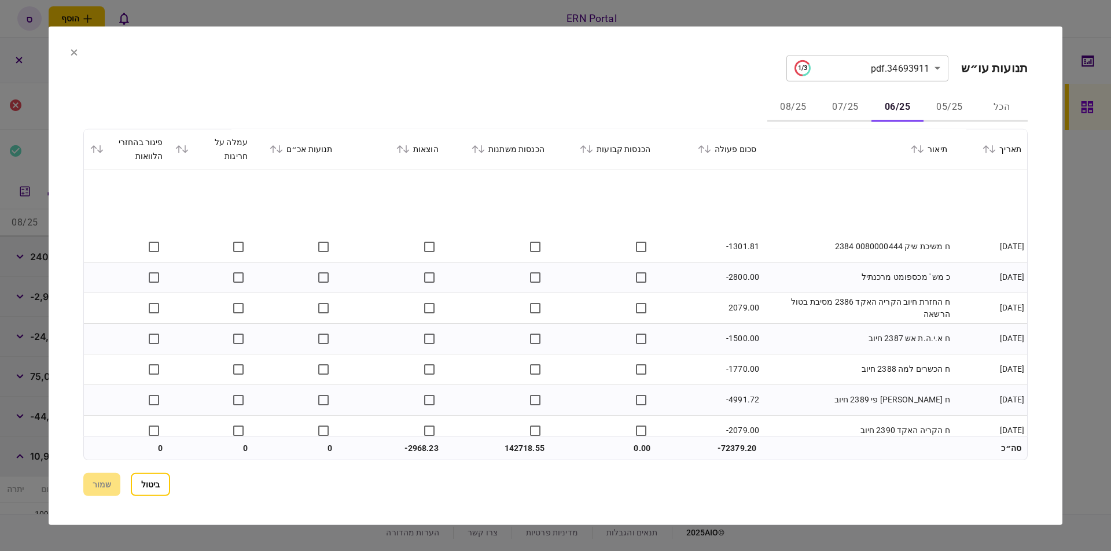
scroll to position [1138, 0]
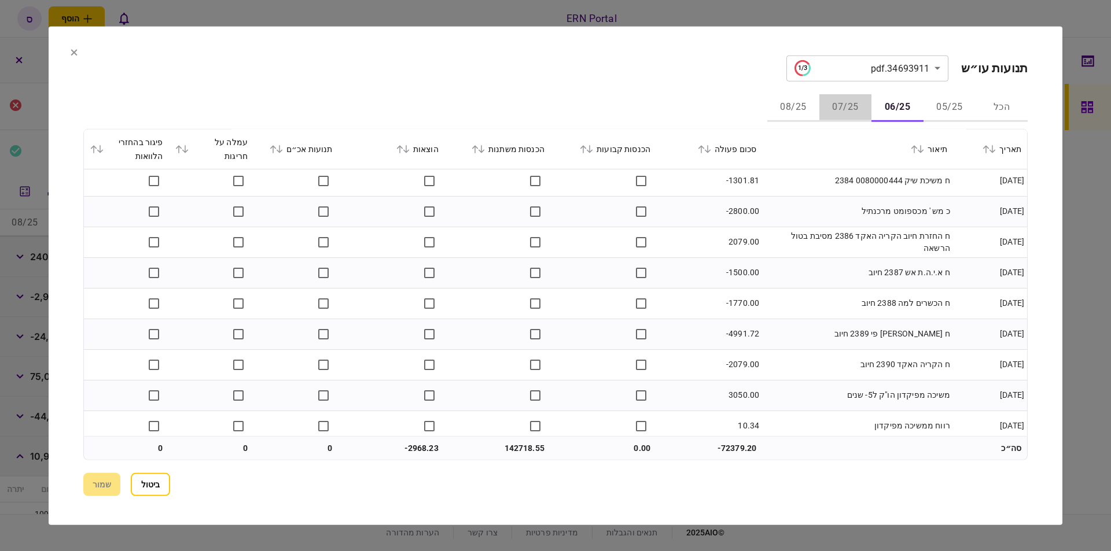
click at [853, 106] on button "07/25" at bounding box center [845, 108] width 52 height 28
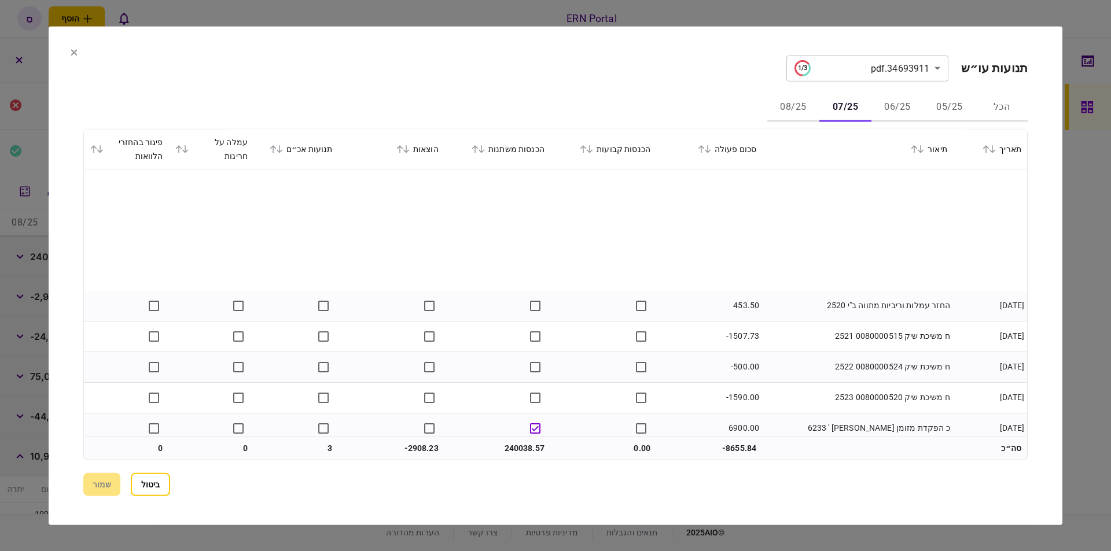
scroll to position [2094, 0]
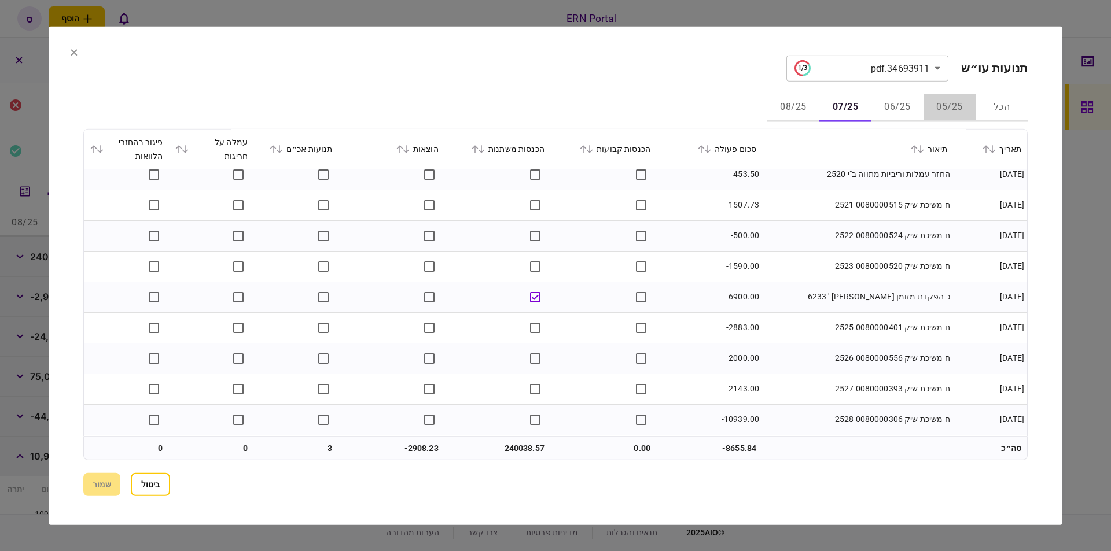
click at [950, 110] on button "05/25" at bounding box center [949, 108] width 52 height 28
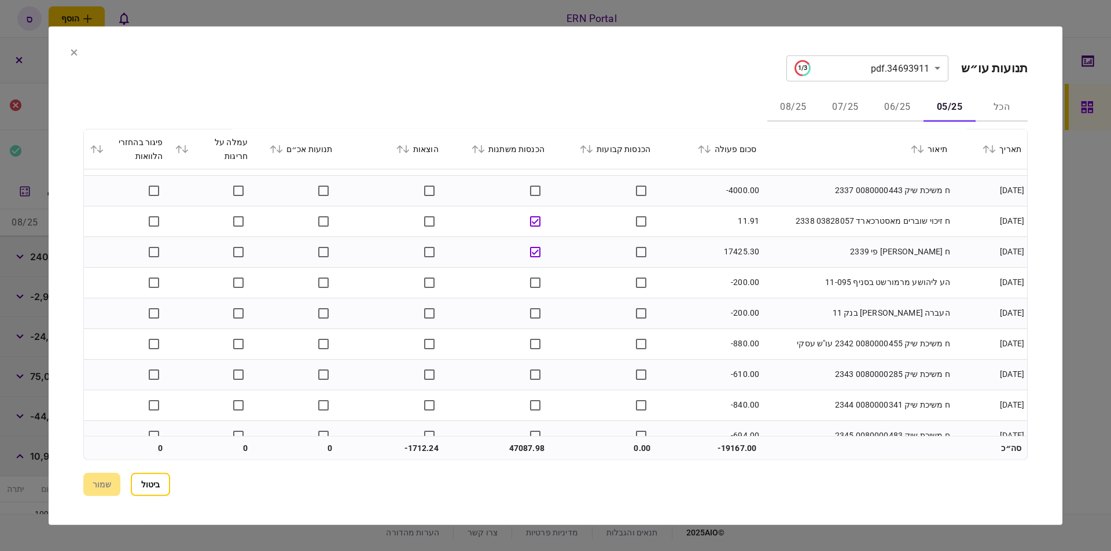
scroll to position [899, 0]
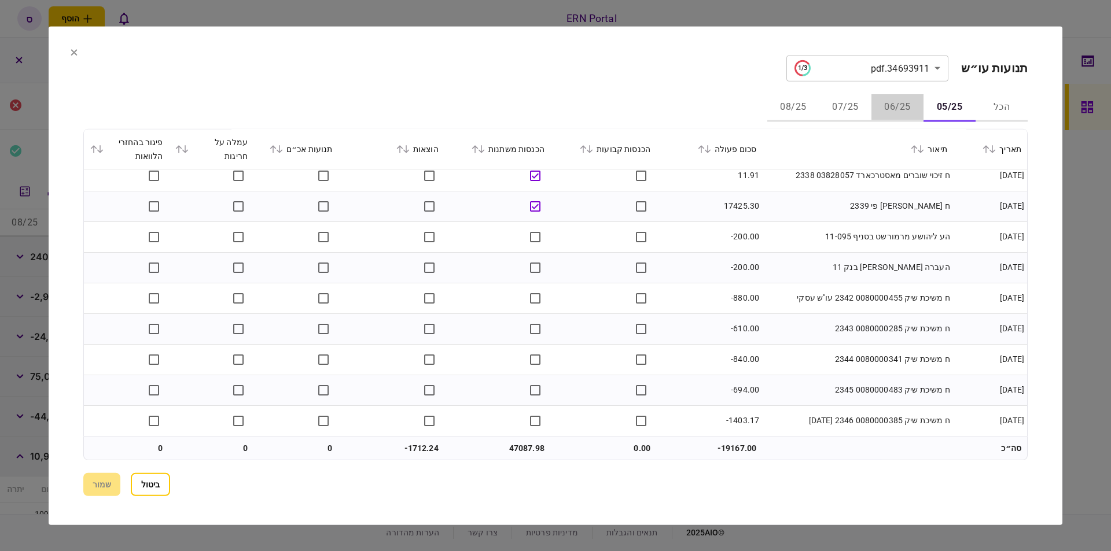
click at [899, 105] on button "06/25" at bounding box center [897, 108] width 52 height 28
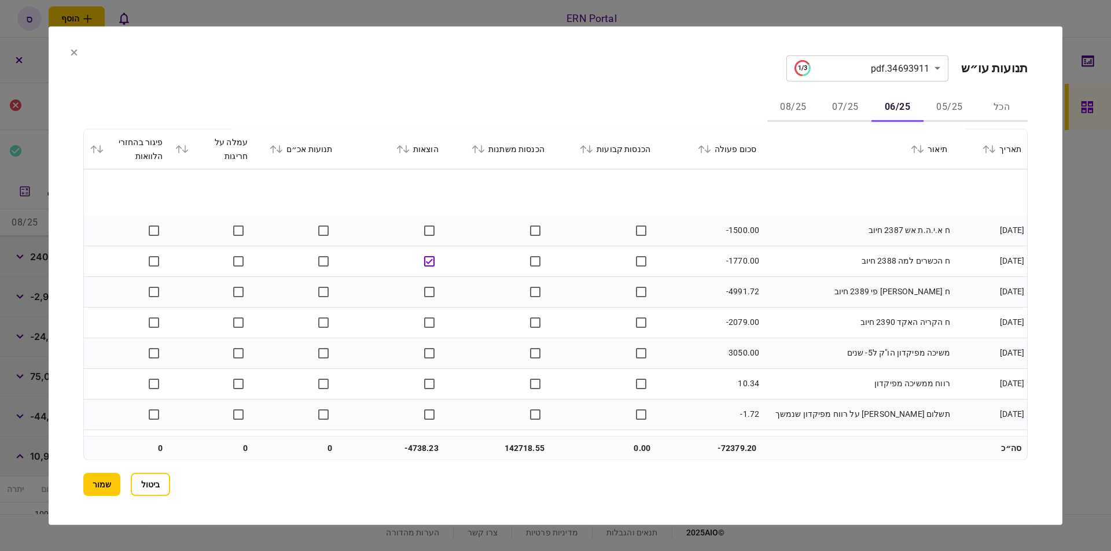
scroll to position [1245, 0]
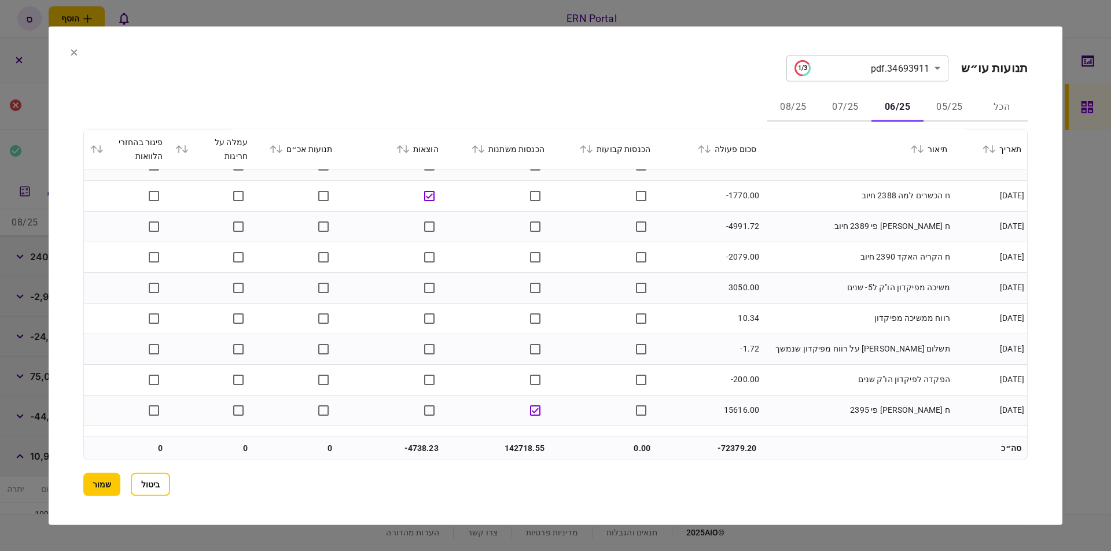
click at [734, 287] on td "3050.00" at bounding box center [709, 287] width 106 height 31
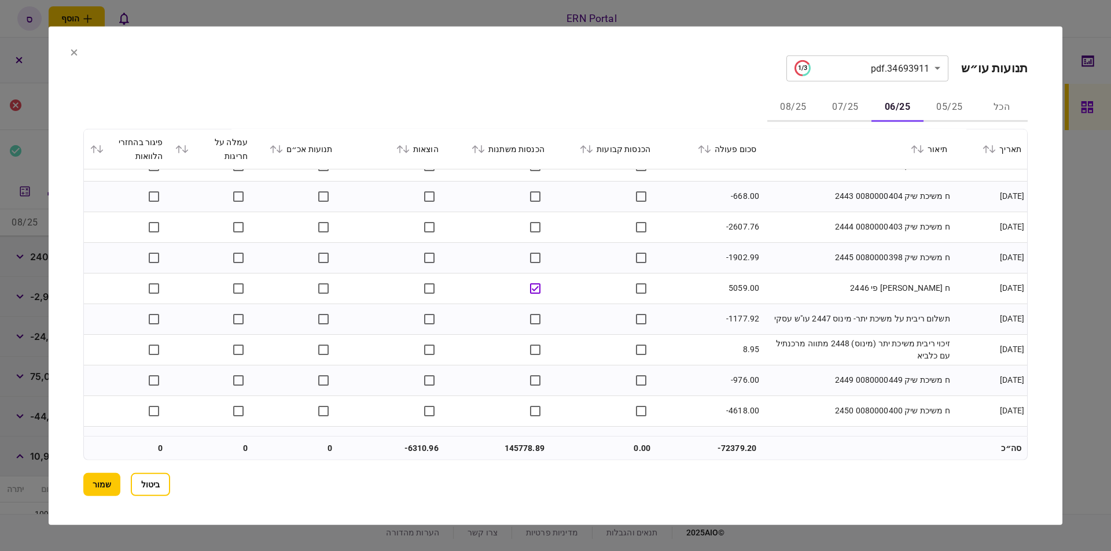
scroll to position [2953, 0]
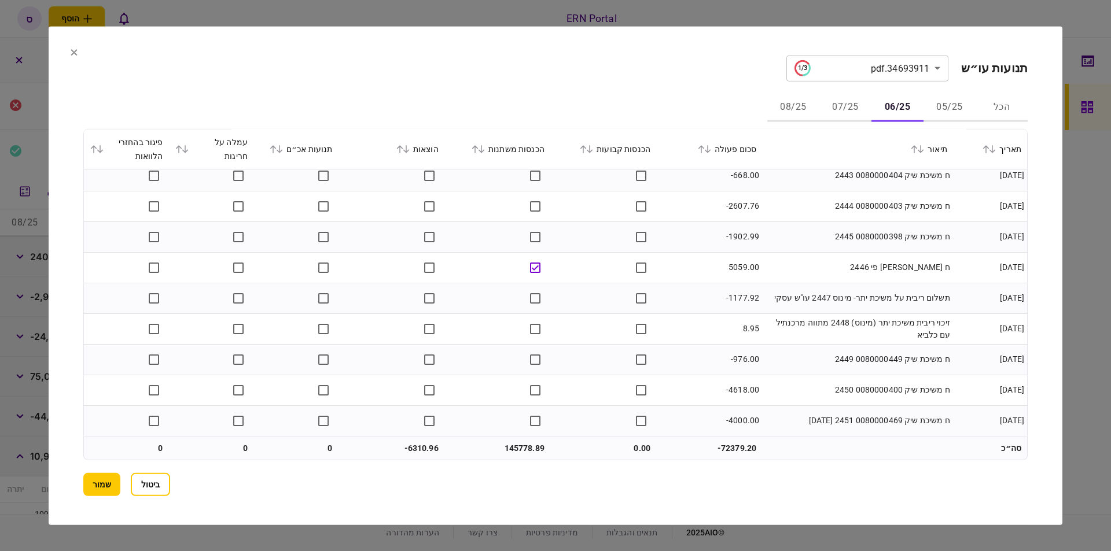
click at [846, 107] on button "07/25" at bounding box center [845, 108] width 52 height 28
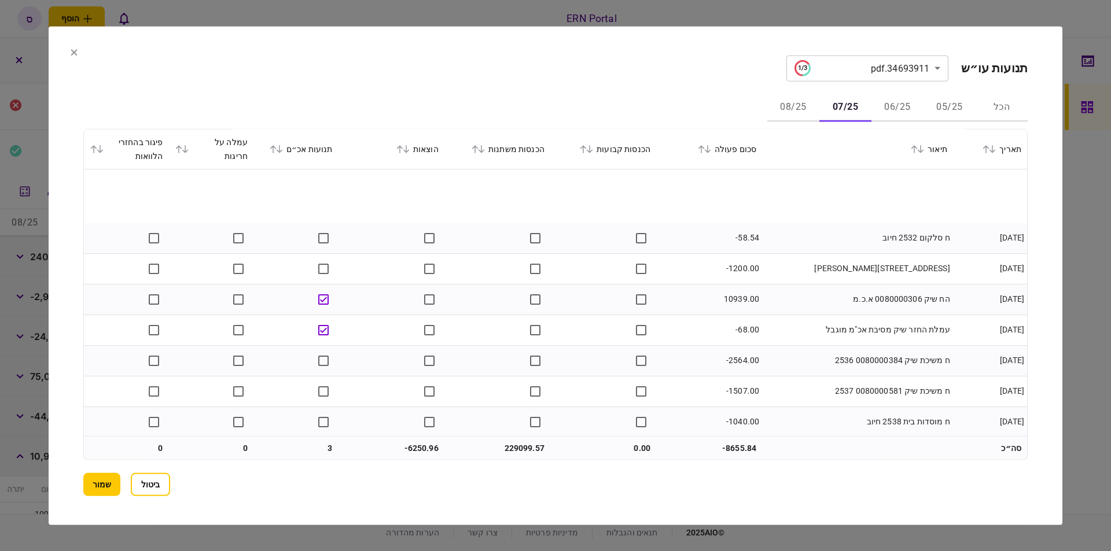
scroll to position [2464, 0]
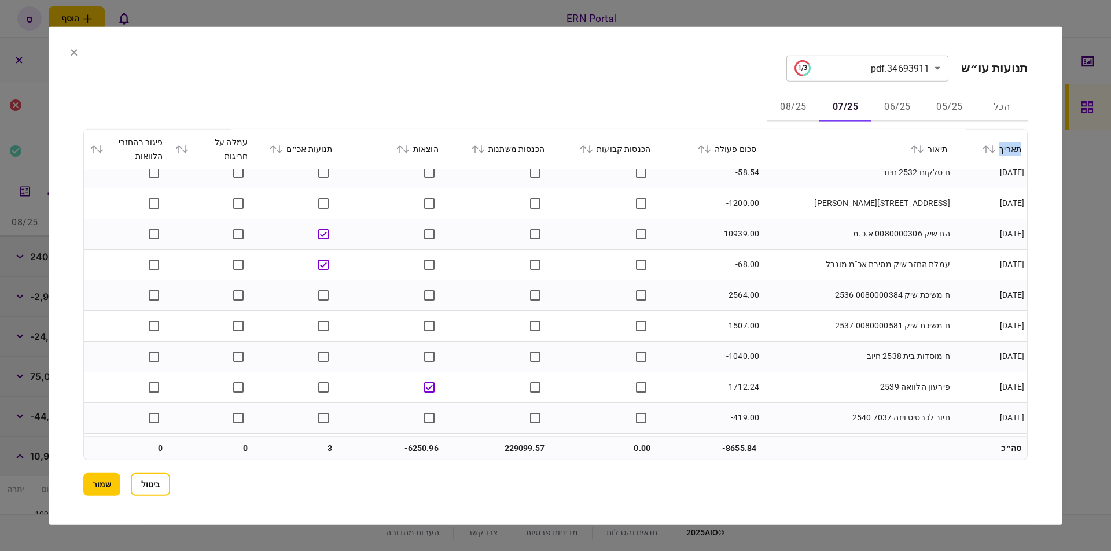
click at [1038, 322] on section "**********" at bounding box center [555, 275] width 1013 height 499
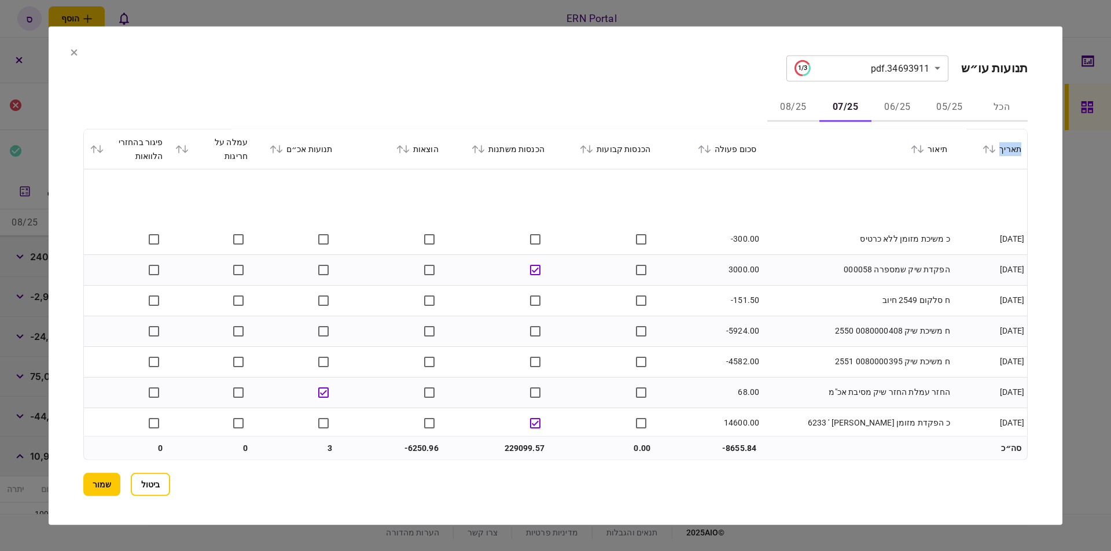
scroll to position [2923, 0]
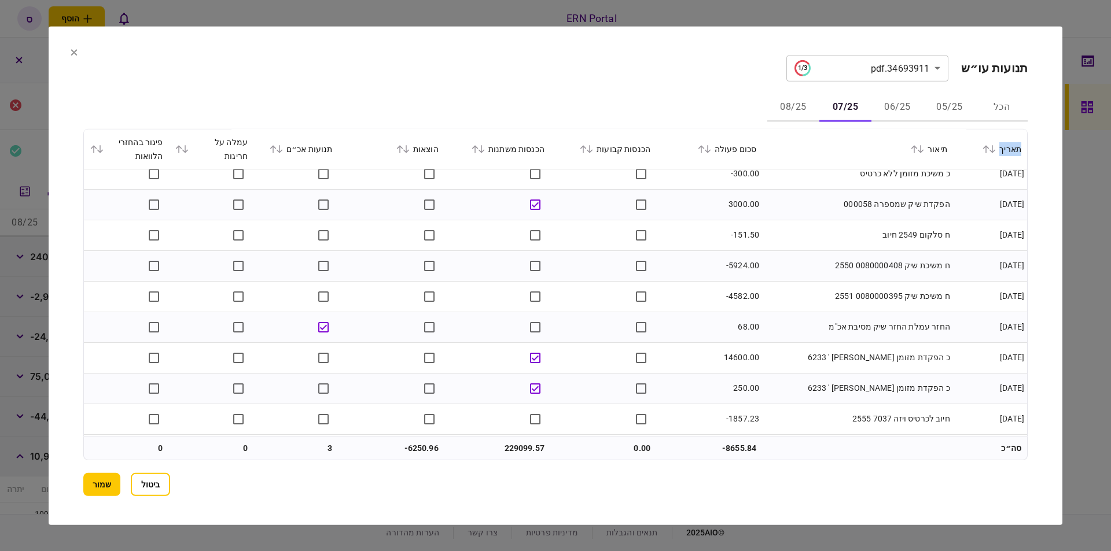
click at [1042, 308] on section "**********" at bounding box center [555, 275] width 1013 height 499
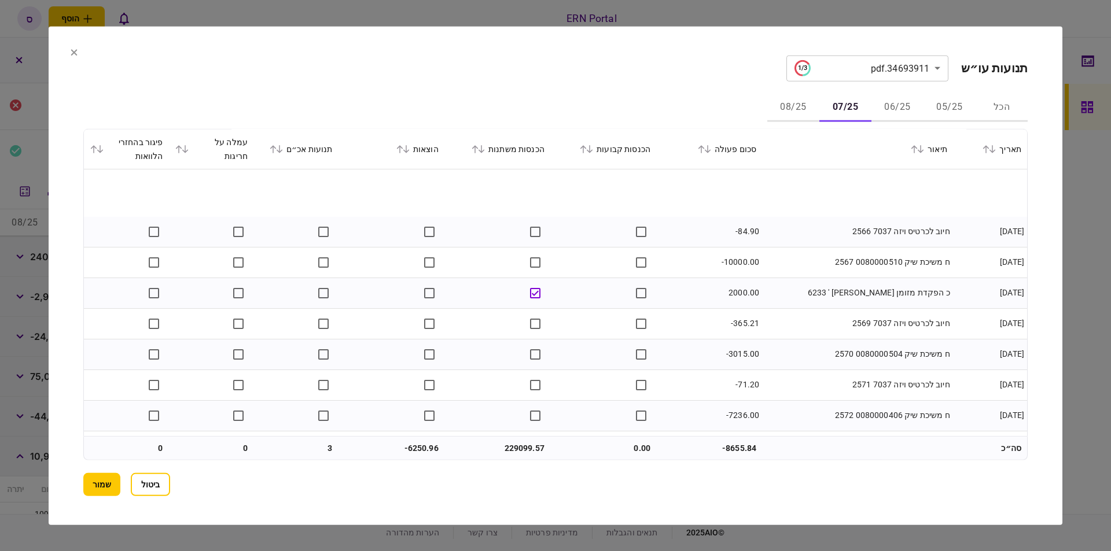
scroll to position [3505, 0]
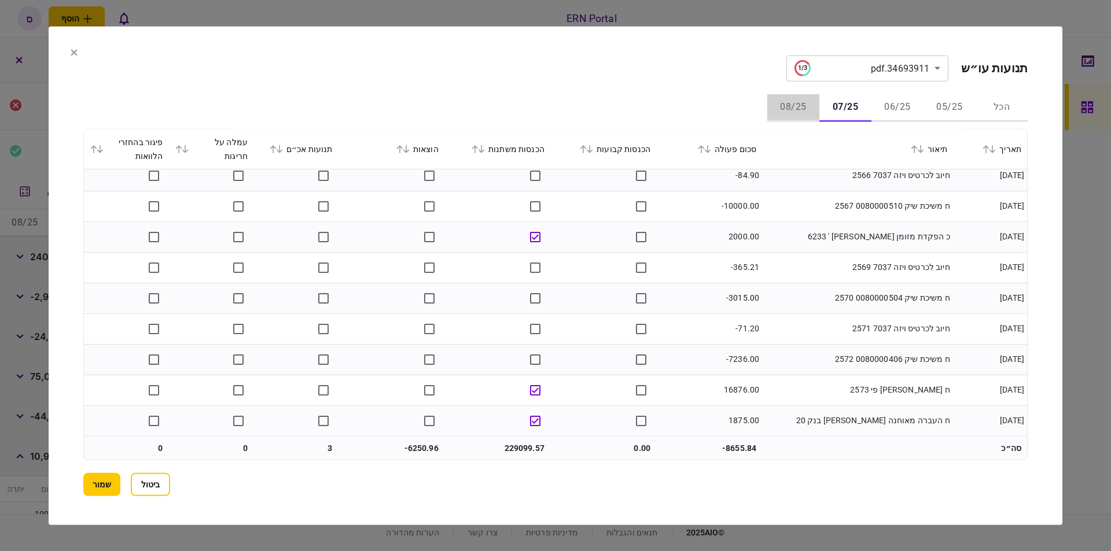
click at [791, 107] on button "08/25" at bounding box center [793, 108] width 52 height 28
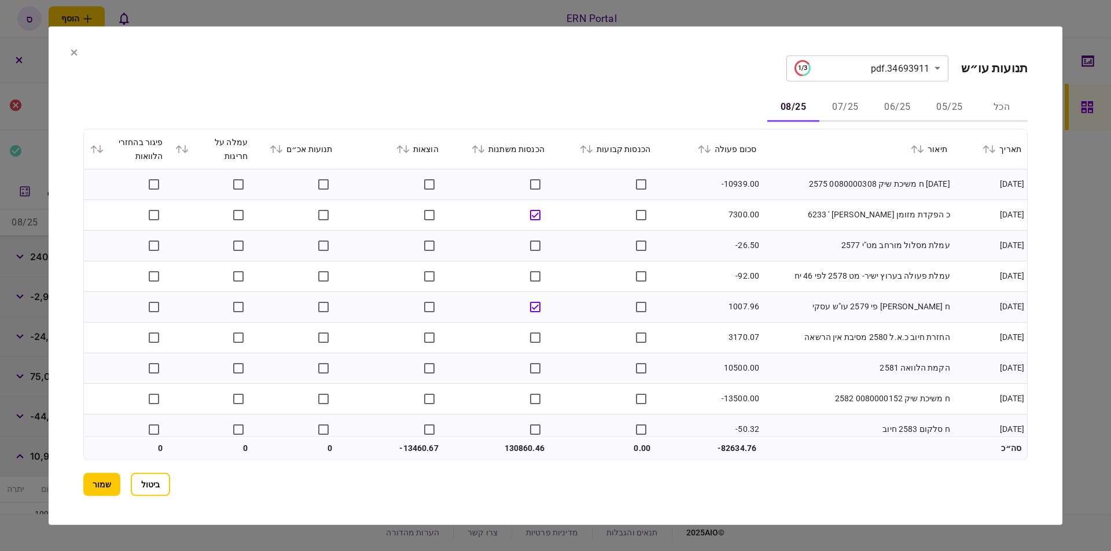
click at [877, 497] on section "**********" at bounding box center [555, 275] width 1013 height 499
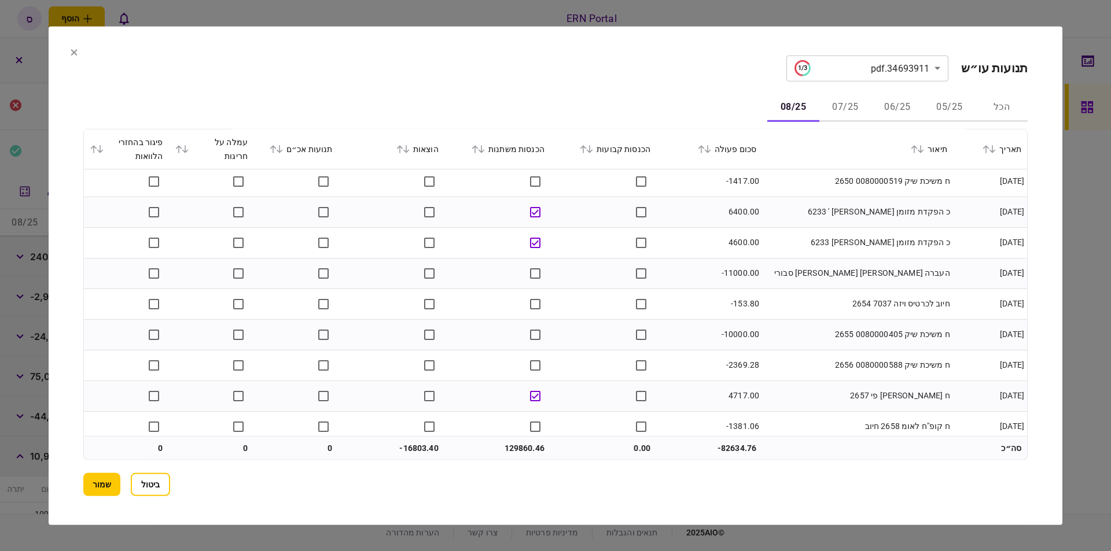
scroll to position [2310, 0]
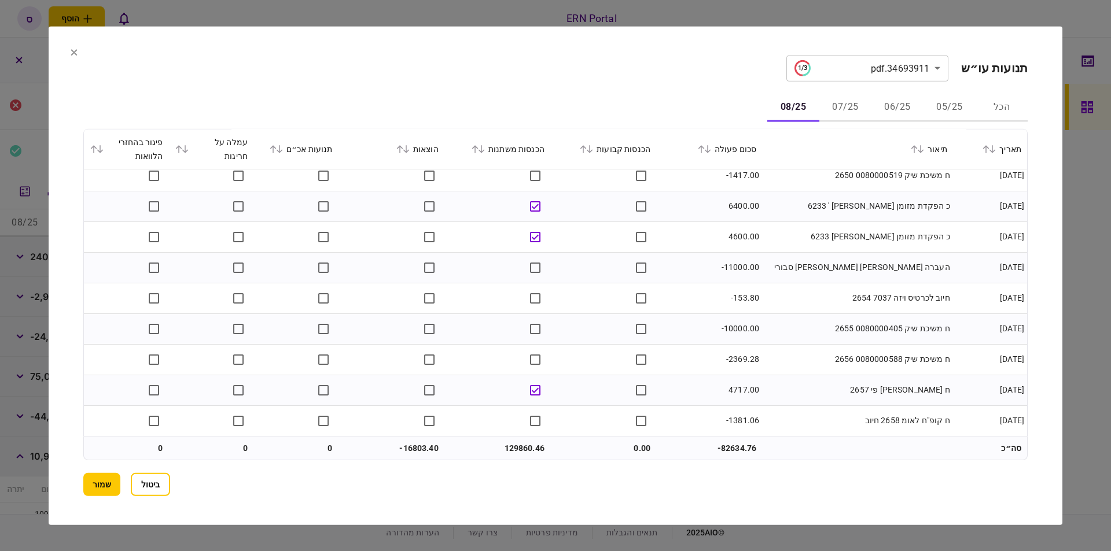
click at [831, 110] on button "07/25" at bounding box center [845, 108] width 52 height 28
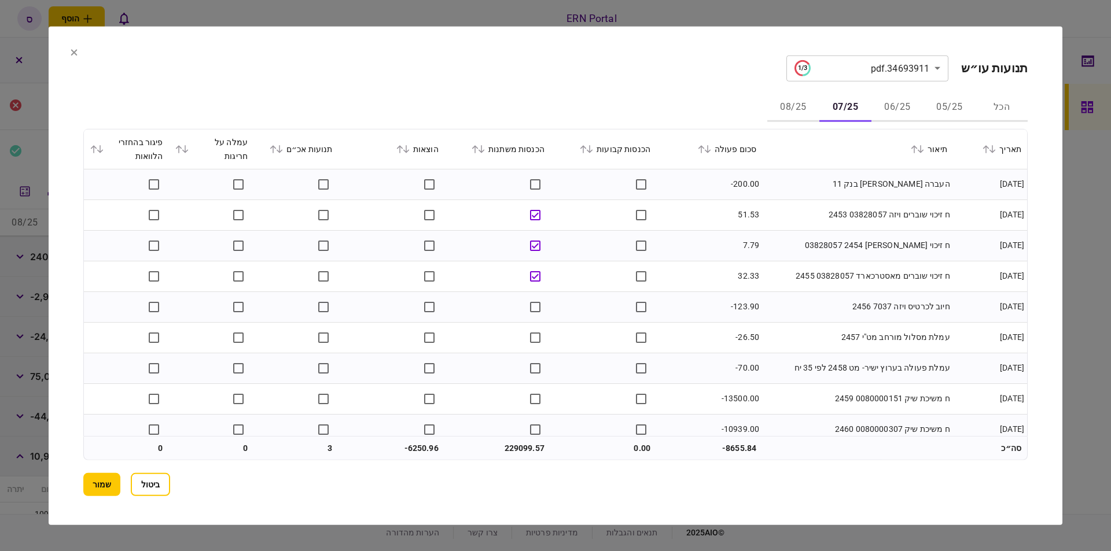
click at [794, 112] on button "08/25" at bounding box center [793, 108] width 52 height 28
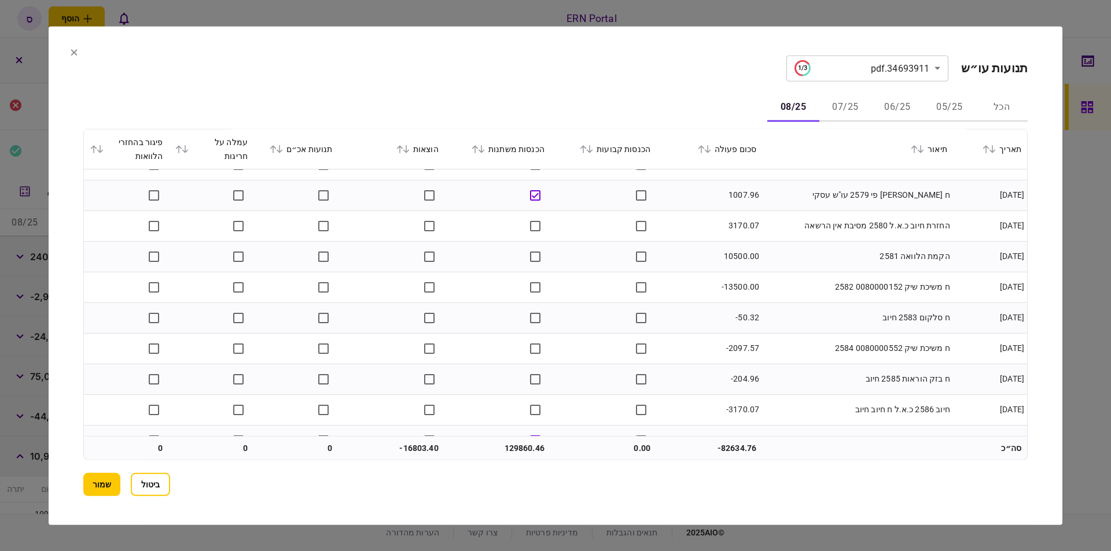
scroll to position [0, 0]
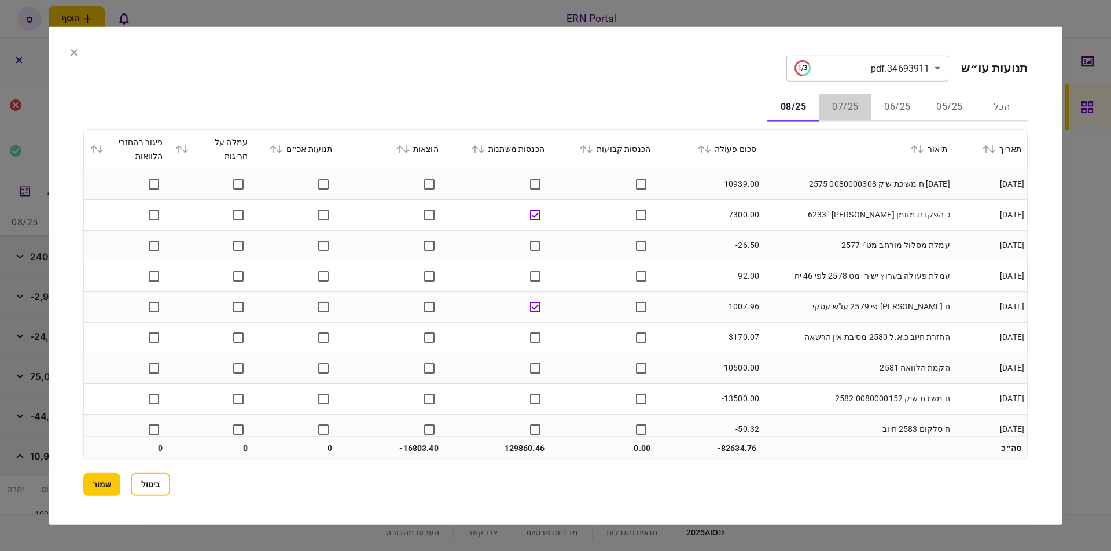
click at [843, 112] on button "07/25" at bounding box center [845, 108] width 52 height 28
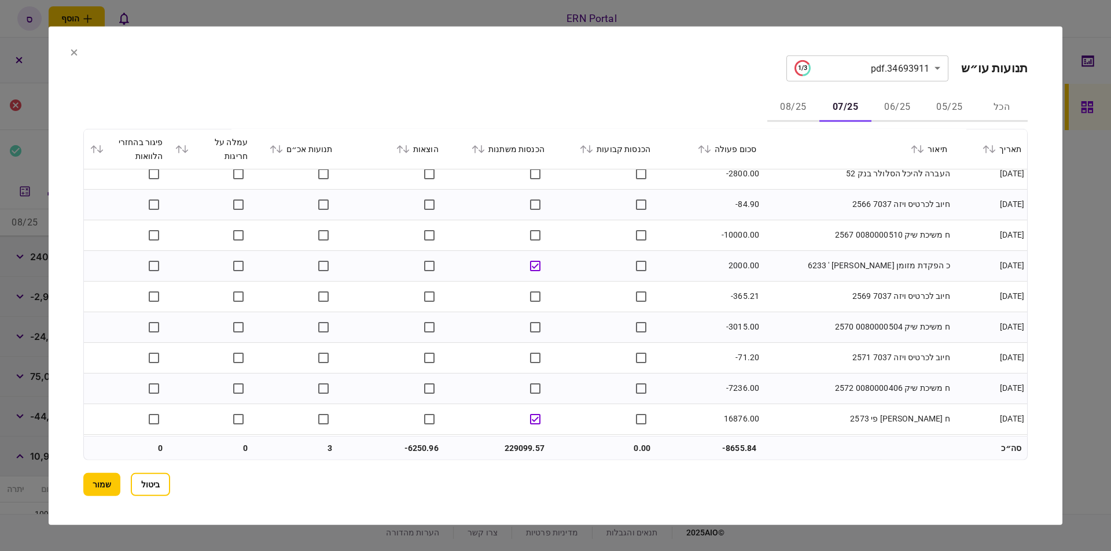
scroll to position [3505, 0]
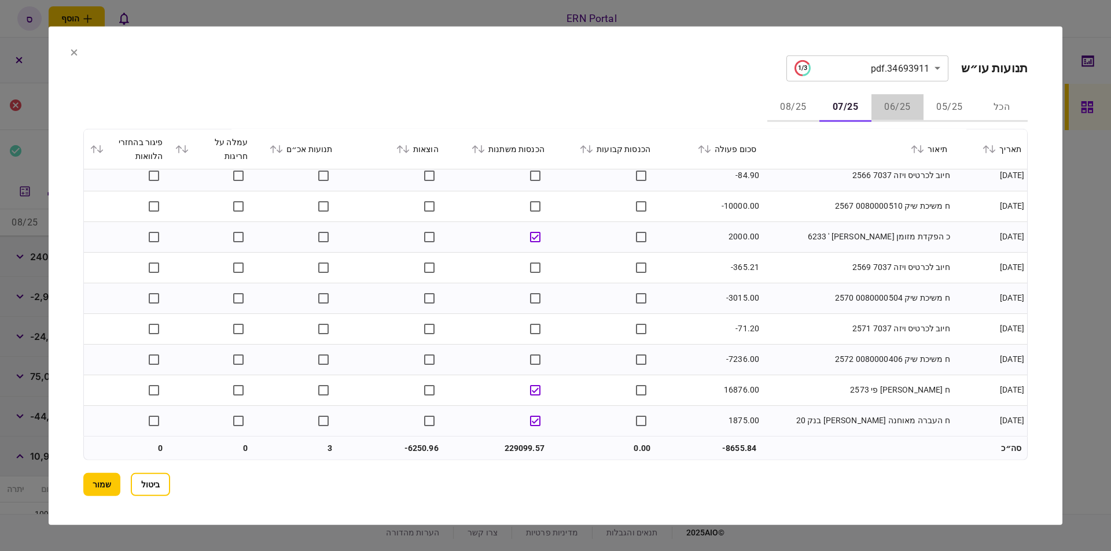
click at [900, 108] on button "06/25" at bounding box center [897, 108] width 52 height 28
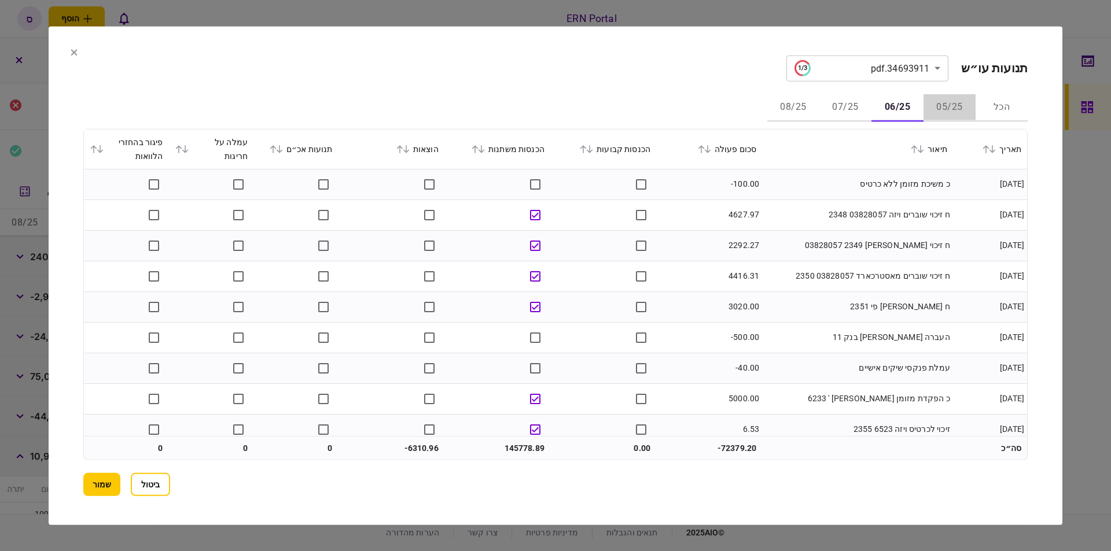
click at [934, 104] on button "05/25" at bounding box center [949, 108] width 52 height 28
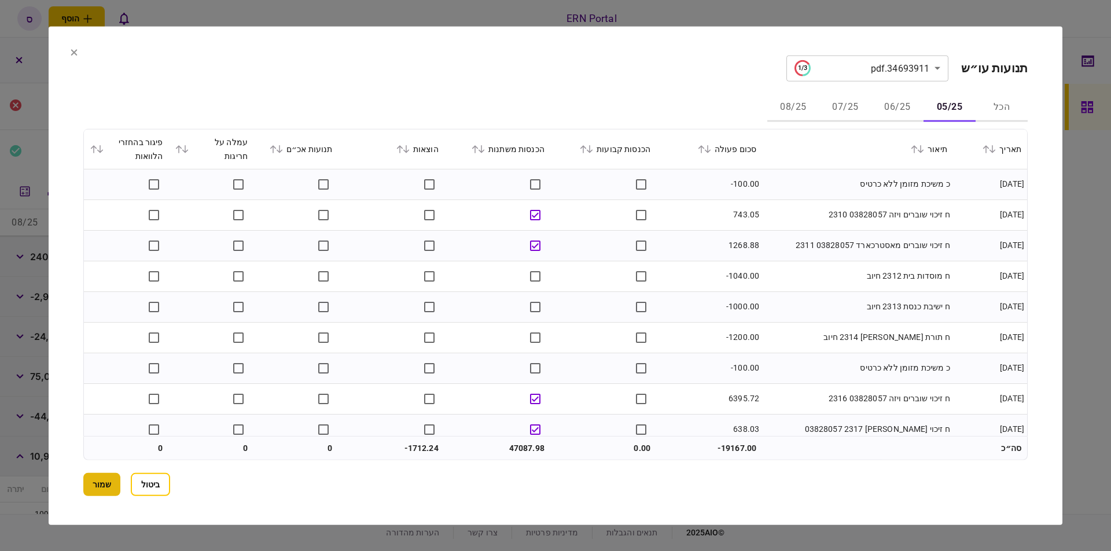
click at [104, 479] on button "שמור" at bounding box center [101, 484] width 37 height 23
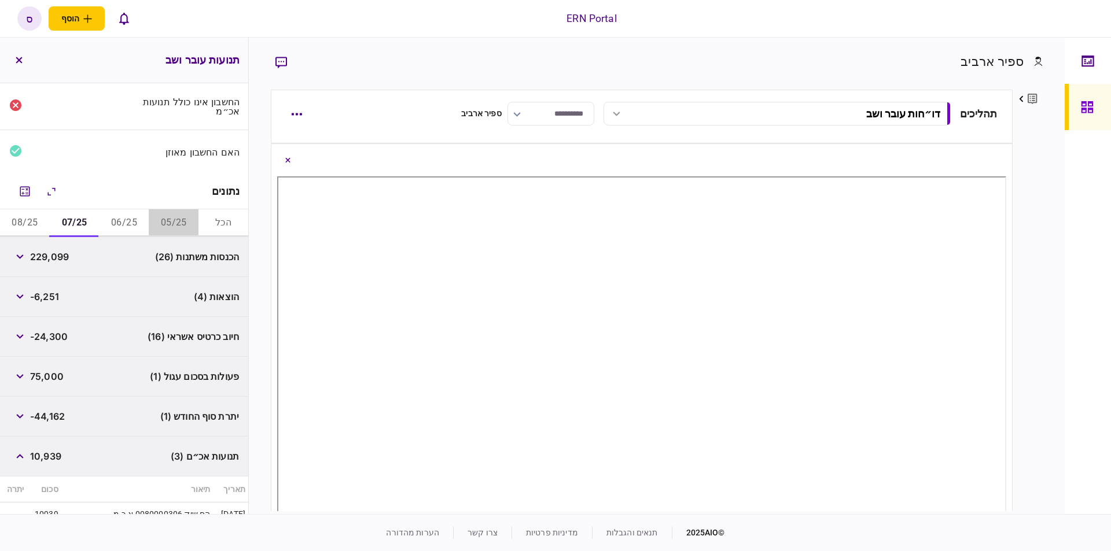
click at [174, 222] on button "05/25" at bounding box center [174, 223] width 50 height 28
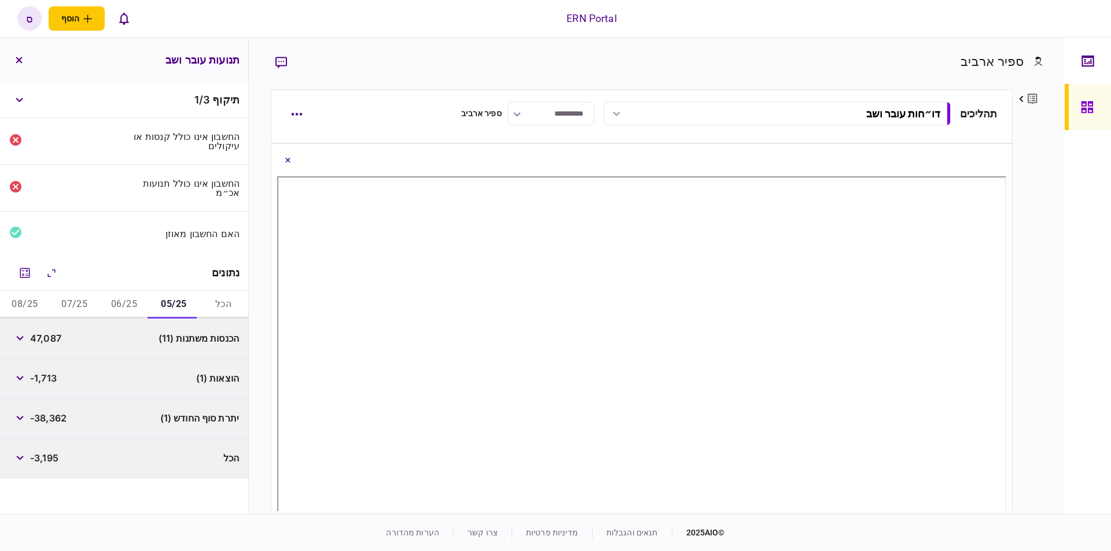
click at [54, 333] on span "47,087" at bounding box center [45, 338] width 31 height 14
copy span "47,087"
click at [1032, 253] on div "פרטים ערוך שם פרטי [PERSON_NAME] שם משפחה [PERSON_NAME] דוא״ל [EMAIL_ADDRESS][D…" at bounding box center [1027, 301] width 30 height 422
click at [43, 379] on span "-1,713" at bounding box center [43, 378] width 27 height 14
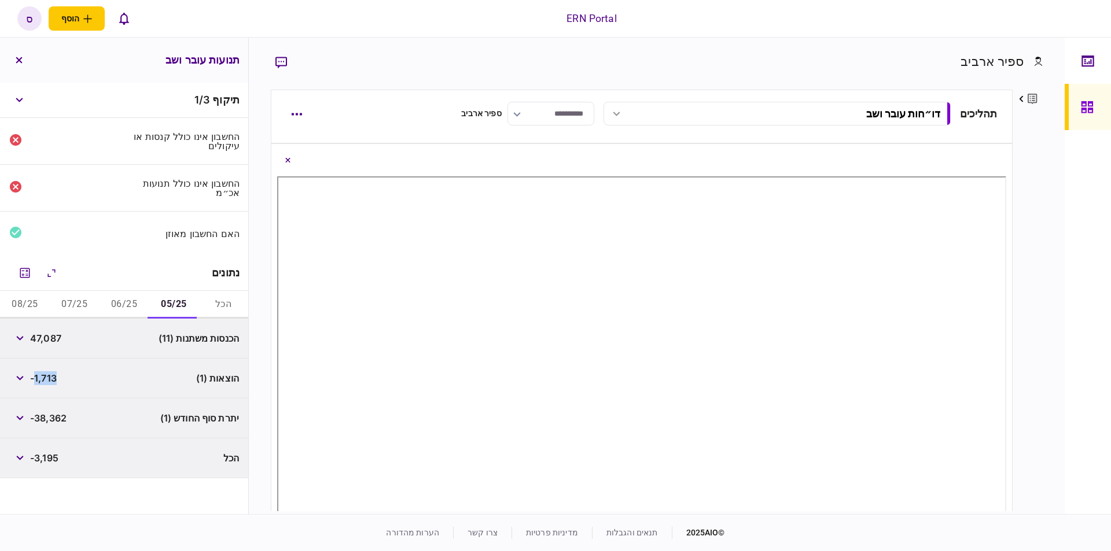
click at [43, 379] on span "-1,713" at bounding box center [43, 378] width 27 height 14
copy span "1,713"
click at [1043, 304] on div "[PERSON_NAME] פרטים ערוך שם פרטי [PERSON_NAME] שם משפחה [PERSON_NAME] דוא״ל [EM…" at bounding box center [657, 276] width 816 height 477
click at [26, 420] on button "button" at bounding box center [19, 418] width 21 height 21
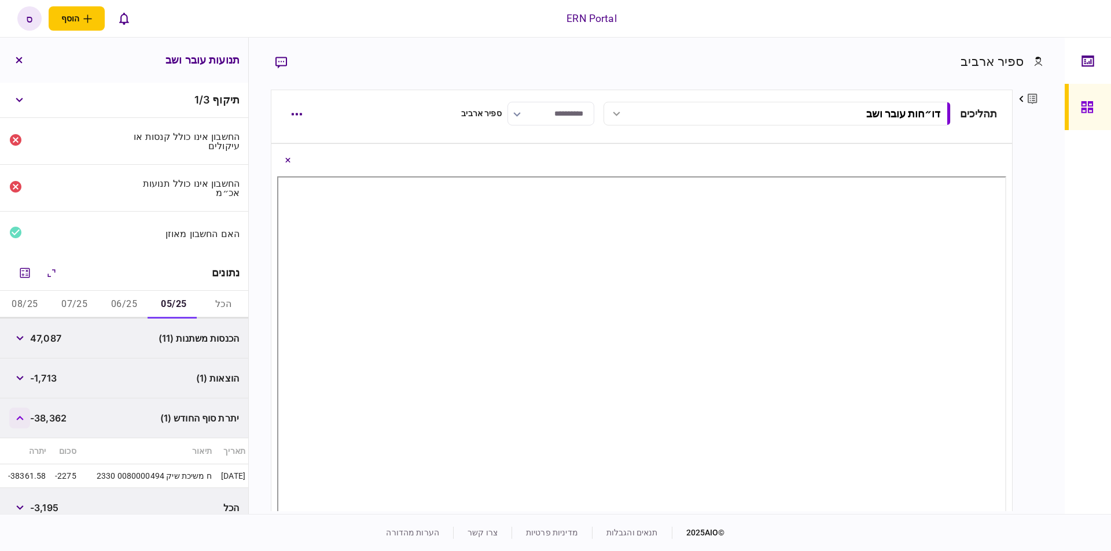
click at [27, 420] on button "button" at bounding box center [19, 418] width 21 height 21
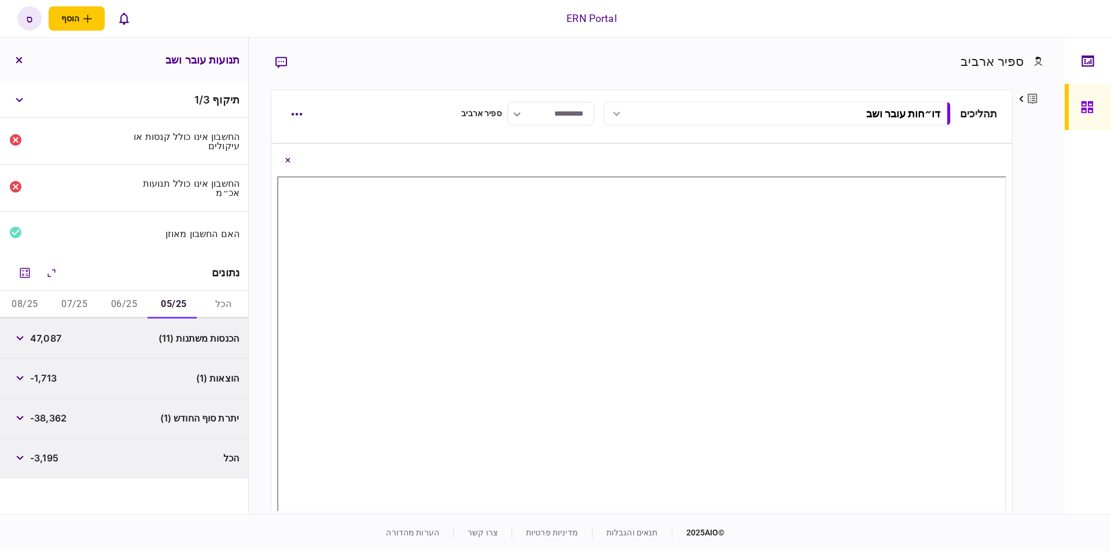
click at [1068, 227] on div at bounding box center [1087, 276] width 46 height 477
click at [116, 309] on button "06/25" at bounding box center [124, 305] width 50 height 28
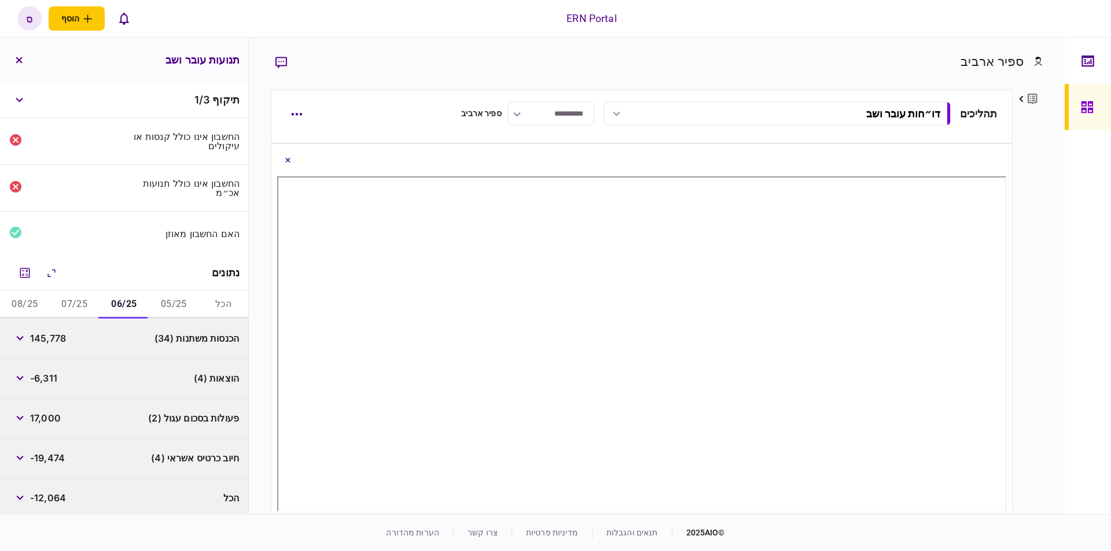
click at [43, 340] on span "145,778" at bounding box center [48, 338] width 36 height 14
copy span "145,778"
click at [1062, 238] on div "[PERSON_NAME] פרטים ערוך שם פרטי [PERSON_NAME] שם משפחה [PERSON_NAME] דוא״ל [EM…" at bounding box center [657, 276] width 816 height 477
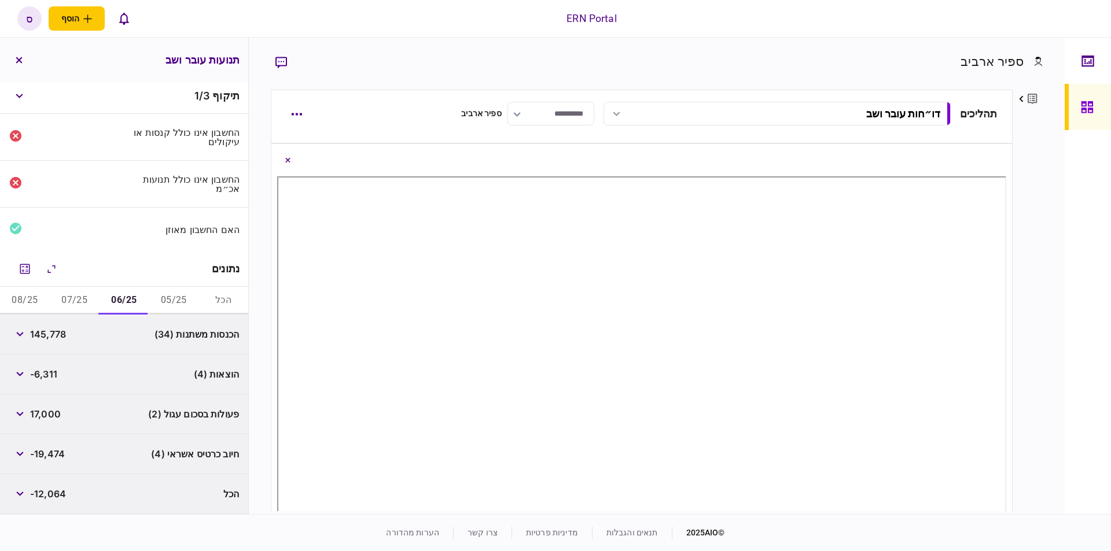
click at [111, 526] on footer "© 2025 AIO תנאים והגבלות מדיניות פרטיות צרו קשר הערות מהדורה" at bounding box center [555, 532] width 1111 height 37
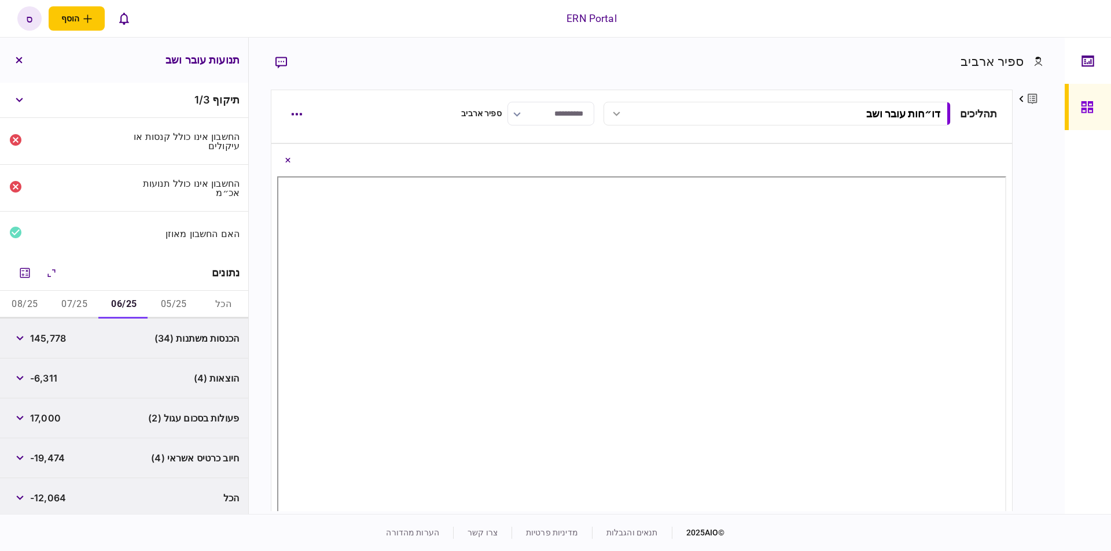
click at [1060, 286] on div "[PERSON_NAME] פרטים ערוך שם פרטי [PERSON_NAME] שם משפחה [PERSON_NAME] דוא״ל [EM…" at bounding box center [657, 276] width 816 height 477
click at [74, 305] on button "07/25" at bounding box center [75, 305] width 50 height 28
click at [43, 338] on span "229,099" at bounding box center [49, 338] width 39 height 14
copy span "229,099"
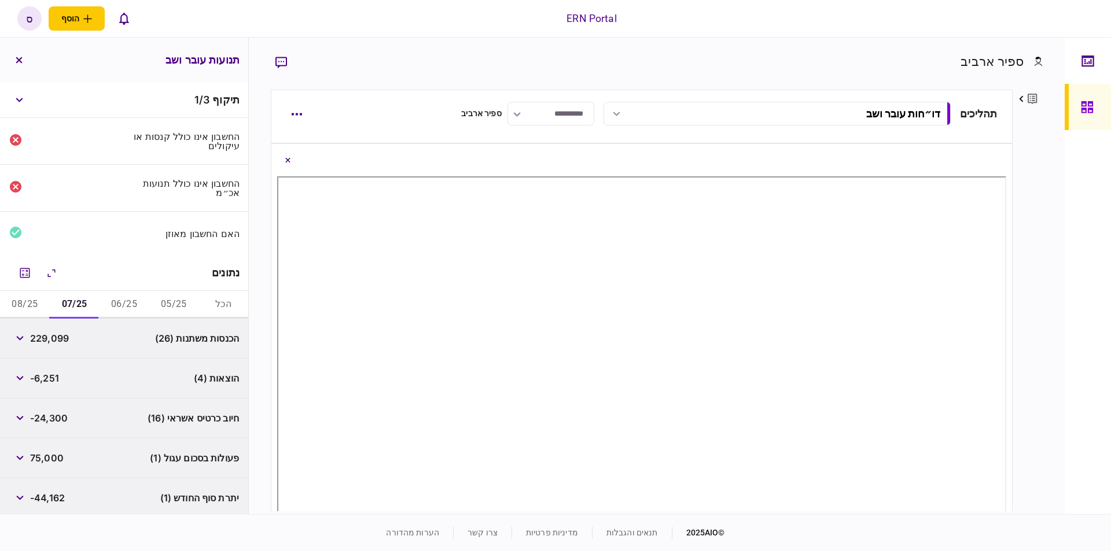
click at [1057, 303] on div "[PERSON_NAME] פרטים ערוך שם פרטי [PERSON_NAME] שם משפחה [PERSON_NAME] דוא״ל [EM…" at bounding box center [657, 276] width 816 height 477
click at [1040, 245] on div "פרטים ערוך שם פרטי [PERSON_NAME] שם משפחה [PERSON_NAME] דוא״ל [EMAIL_ADDRESS][D…" at bounding box center [1027, 301] width 30 height 422
click at [17, 304] on button "08/25" at bounding box center [25, 305] width 50 height 28
click at [63, 339] on span "129,860" at bounding box center [48, 338] width 37 height 14
click at [62, 340] on span "129,860" at bounding box center [48, 338] width 37 height 14
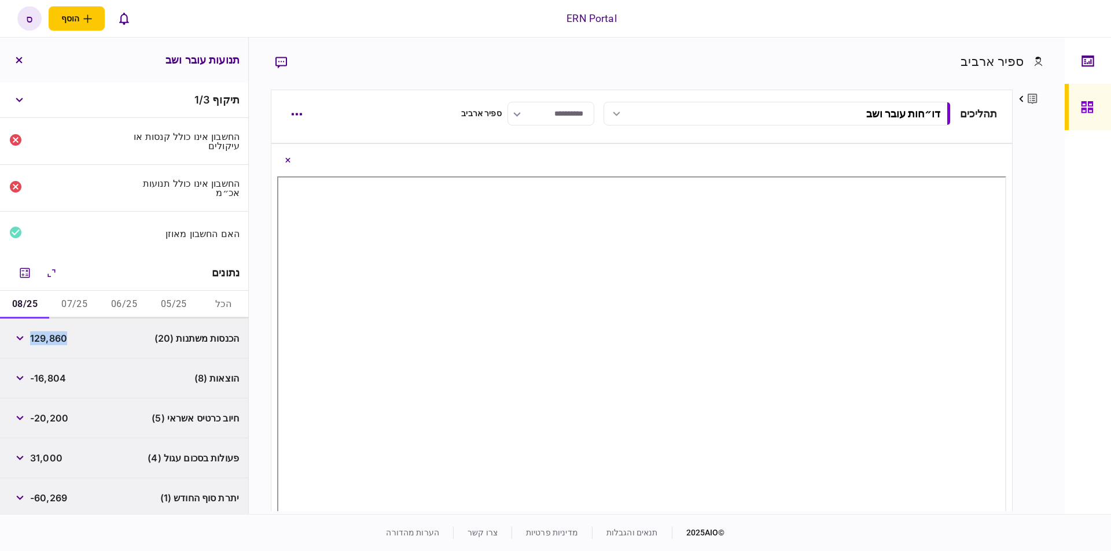
copy span "129,860"
click at [57, 499] on span "-60,269" at bounding box center [48, 498] width 37 height 14
copy span "60,269"
